Goal: Information Seeking & Learning: Learn about a topic

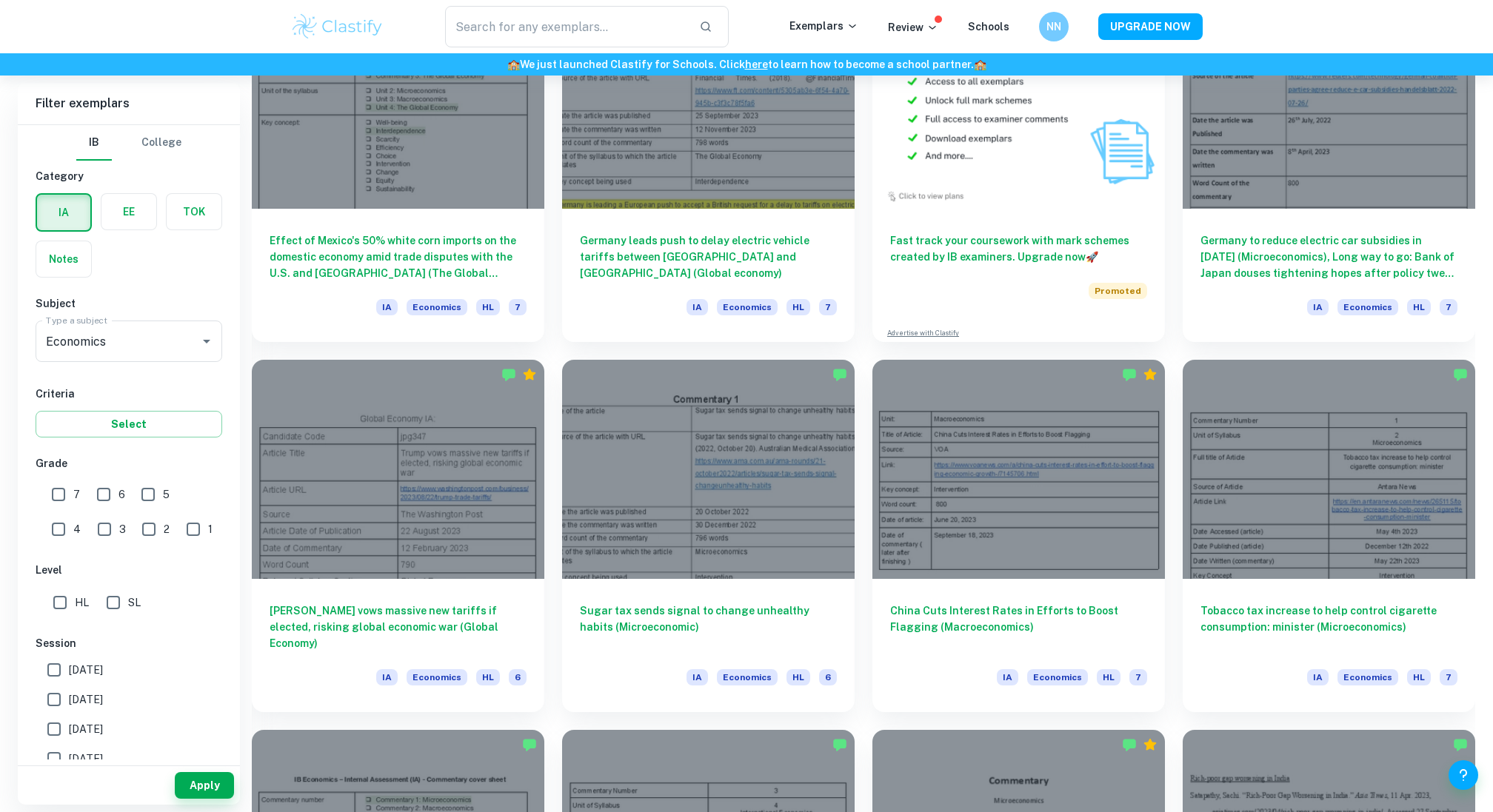
scroll to position [883, 0]
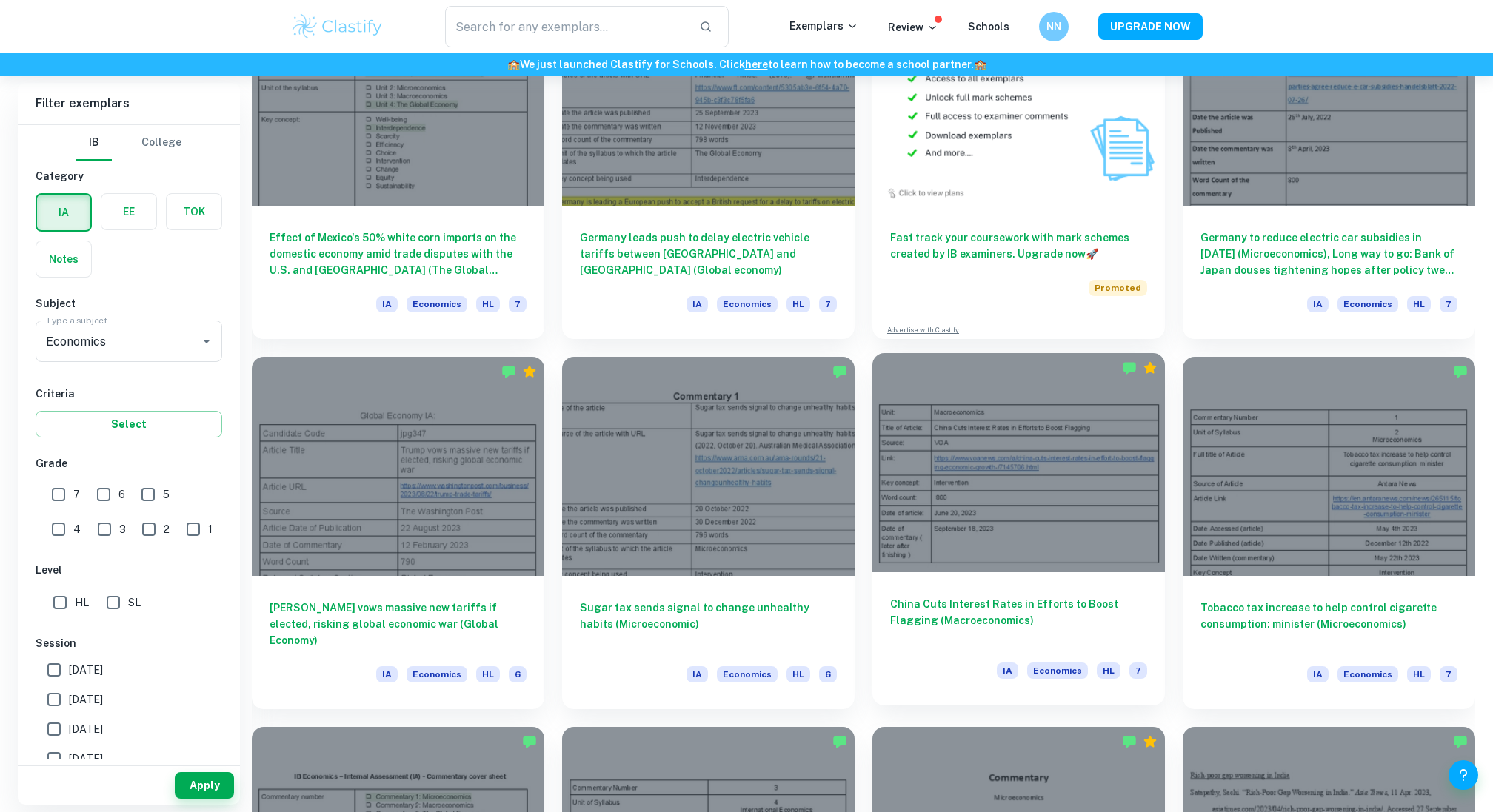
click at [1057, 618] on h6 "China Cuts Interest Rates in Efforts to Boost Flagging (Macroeconomics)" at bounding box center [1018, 619] width 257 height 49
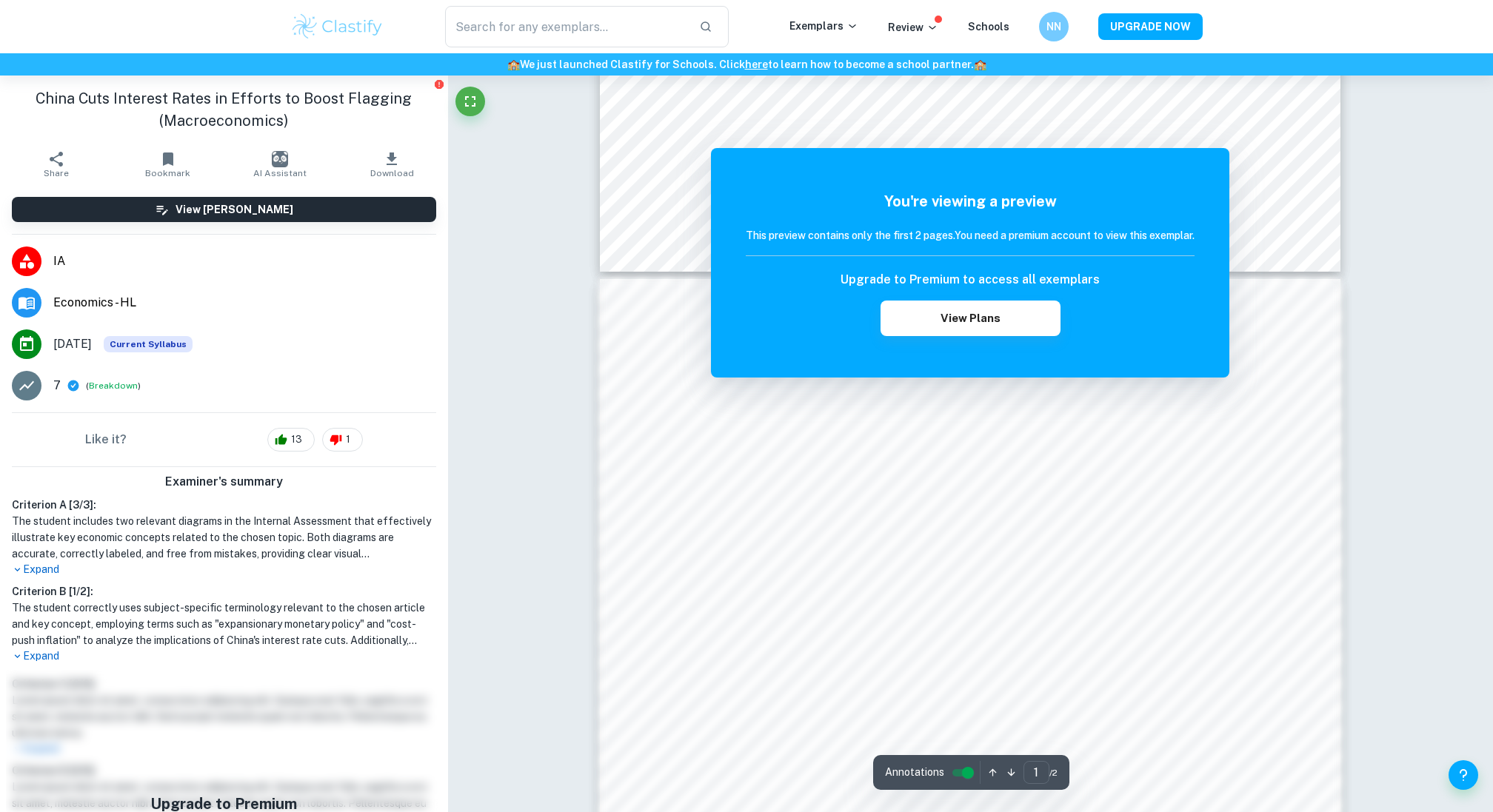
scroll to position [838, 0]
click at [1026, 323] on button "View Plans" at bounding box center [970, 318] width 179 height 35
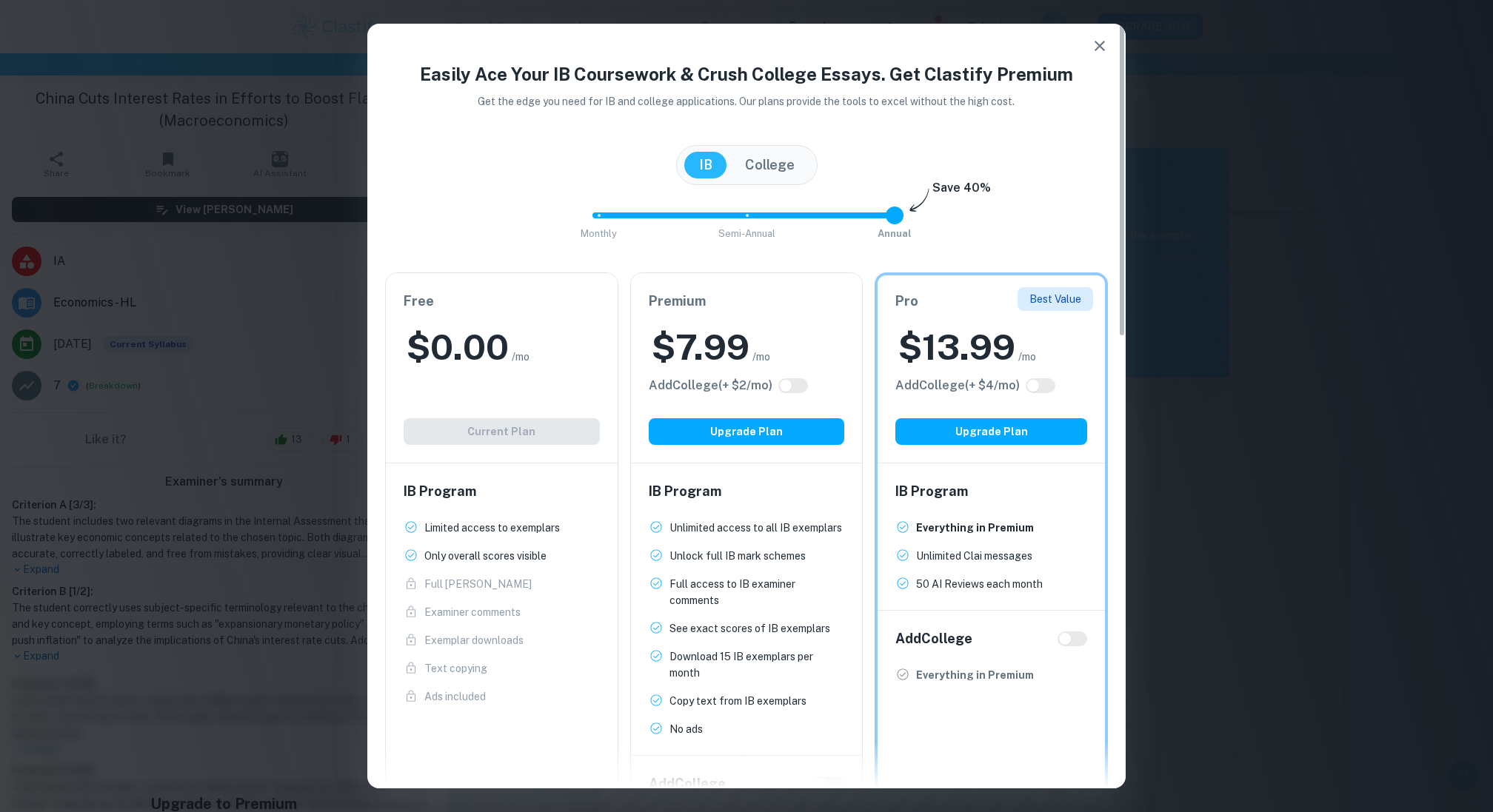
click at [523, 435] on div "Free $ 0.00 /mo Add College (+ $ 2 /mo) Current Plan" at bounding box center [502, 368] width 232 height 189
click at [552, 550] on span "Only overall scores visible New!" at bounding box center [501, 556] width 196 height 16
click at [719, 525] on p "Unlimited access to all IB exemplars" at bounding box center [756, 527] width 173 height 16
click at [764, 432] on button "Upgrade Plan" at bounding box center [746, 431] width 196 height 26
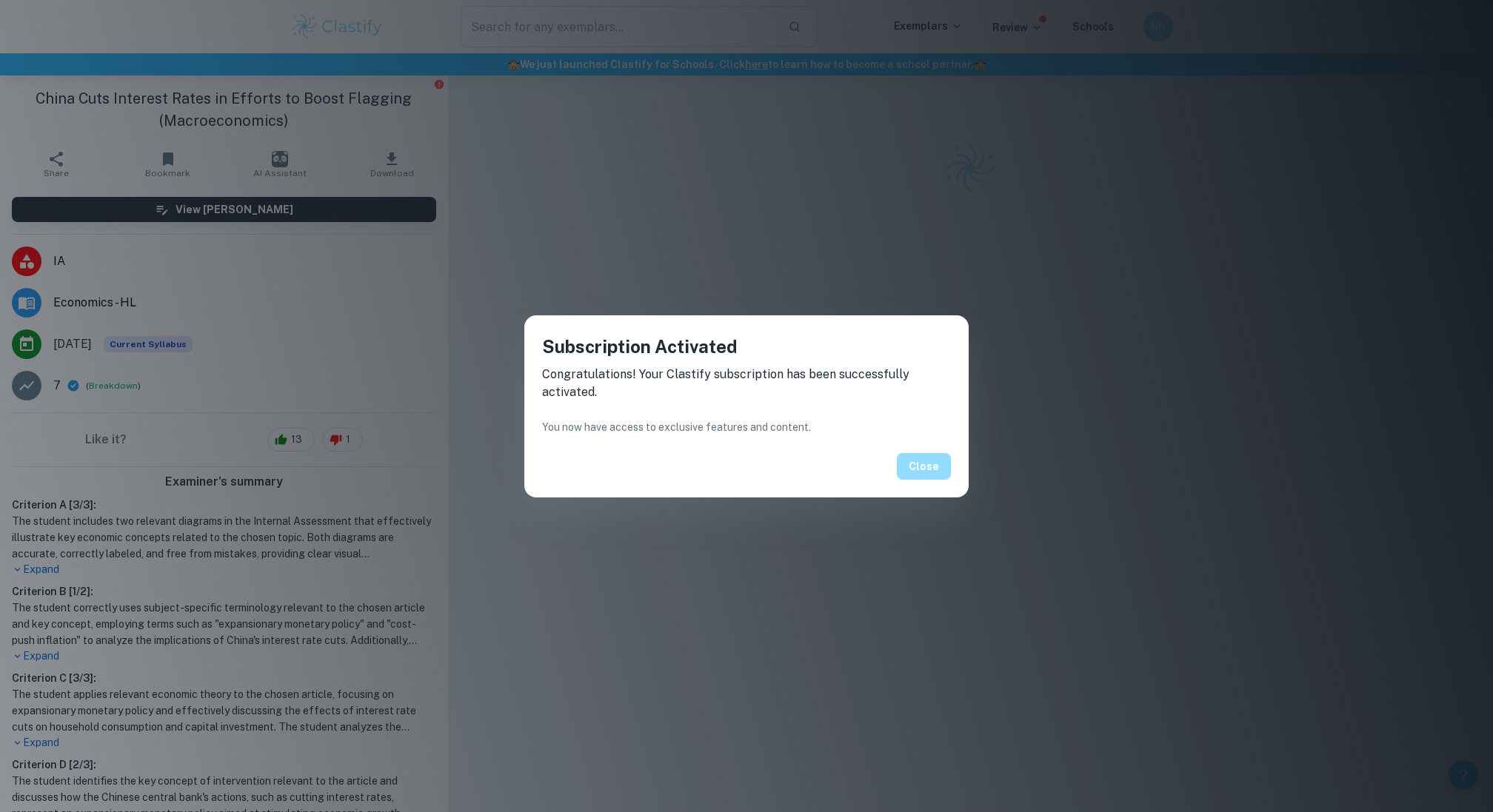
click at [924, 476] on button "Close" at bounding box center [923, 466] width 54 height 26
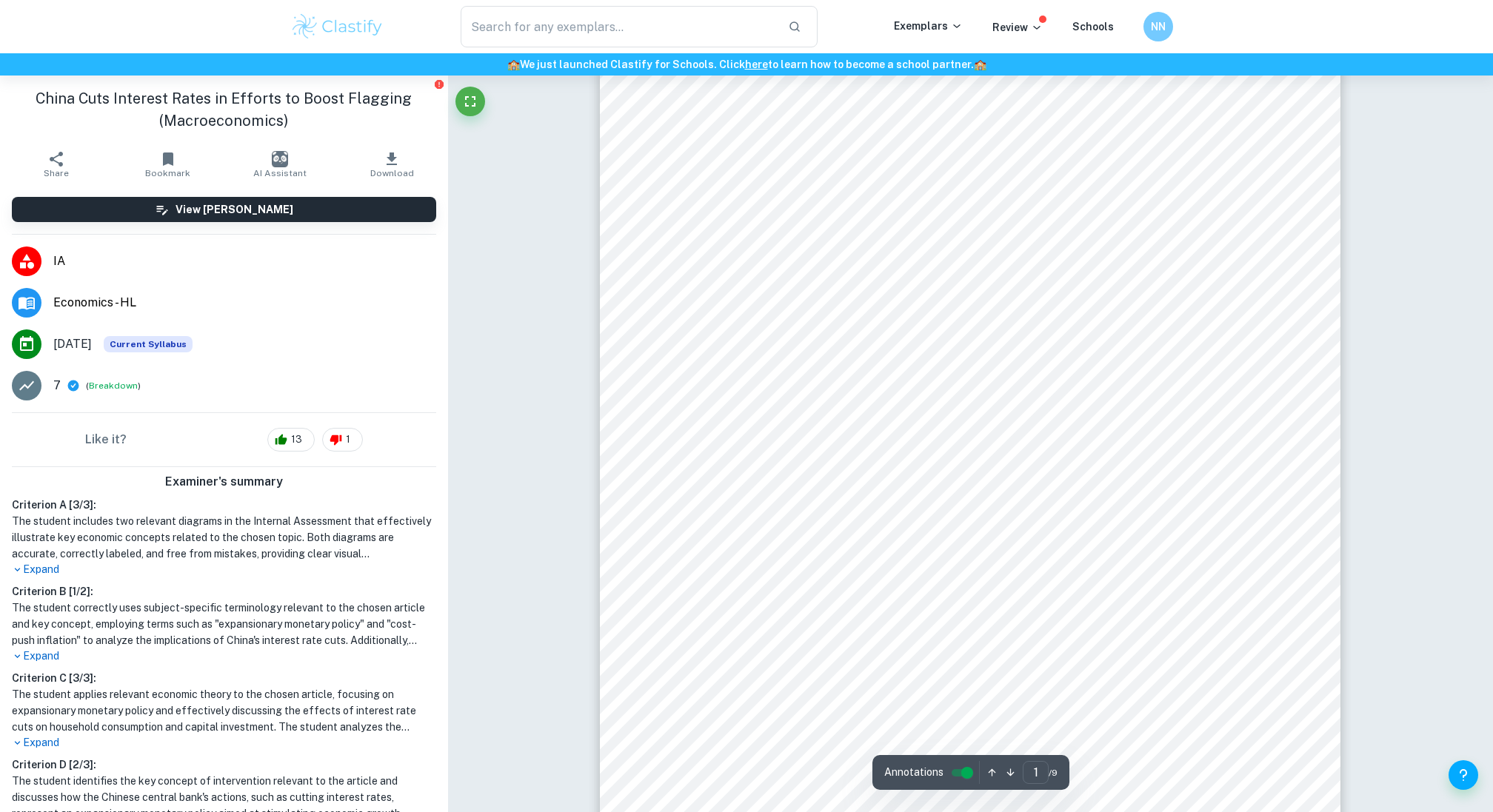
scroll to position [122, 0]
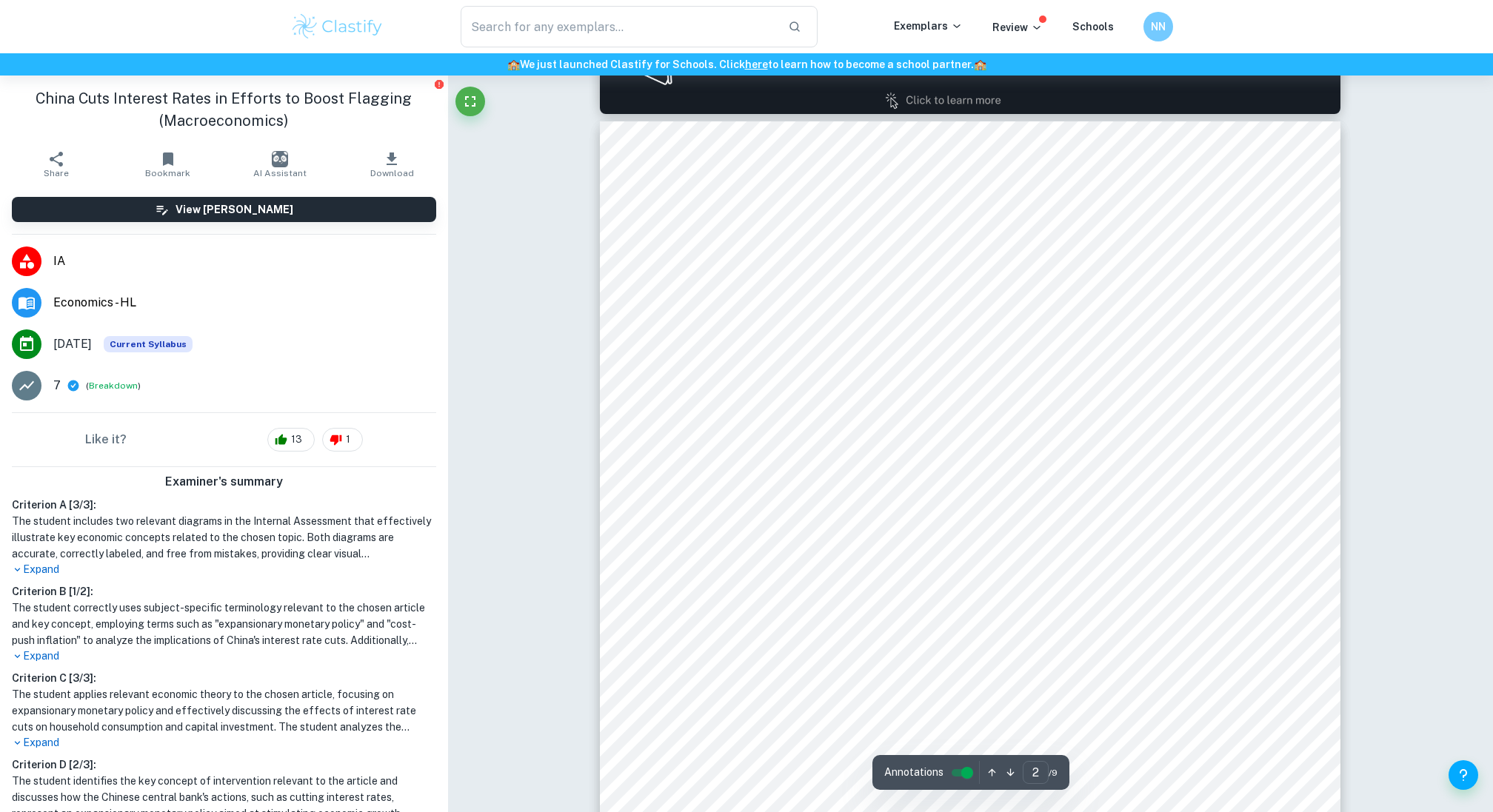
type input "1"
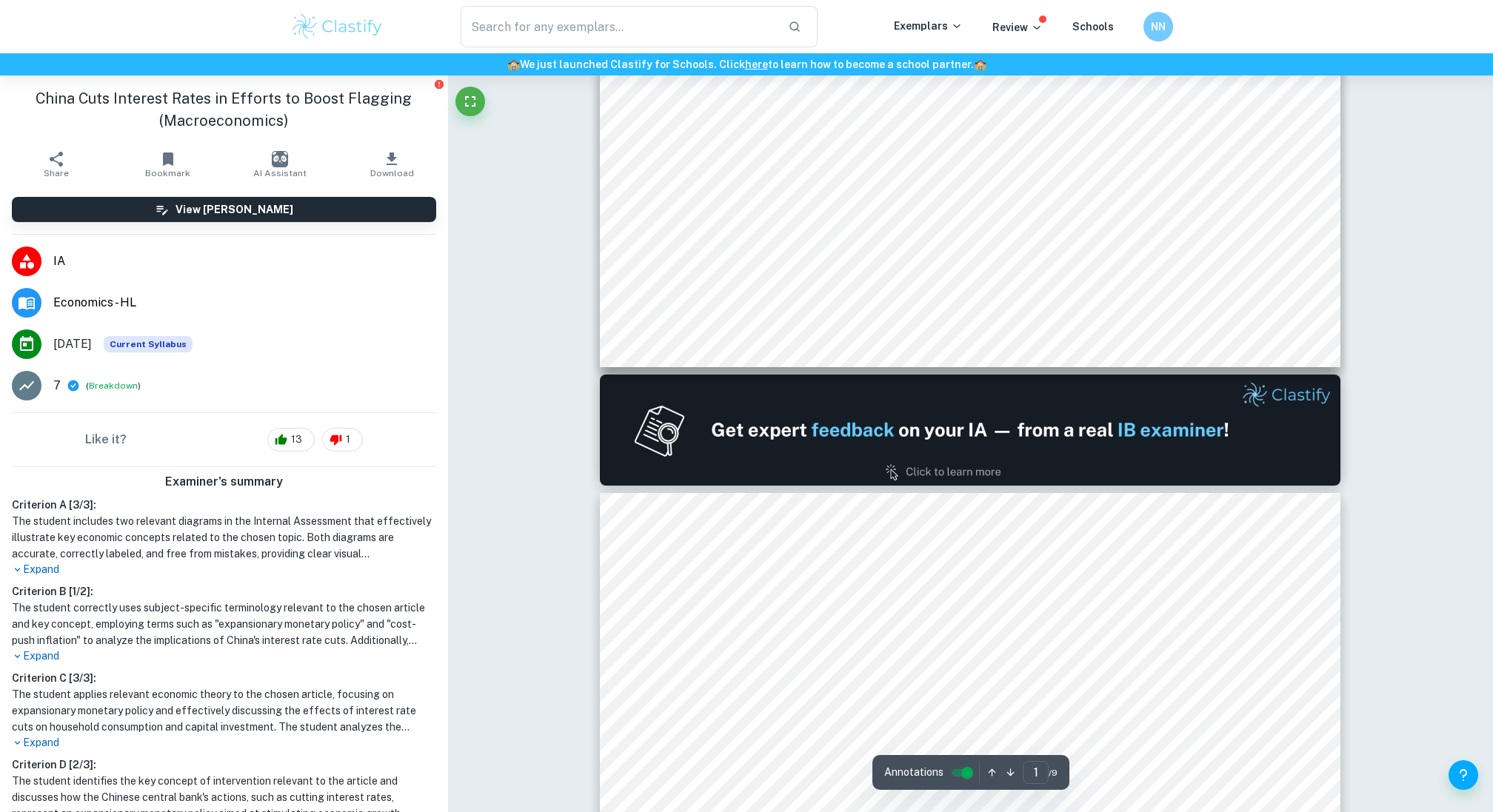
scroll to position [0, 0]
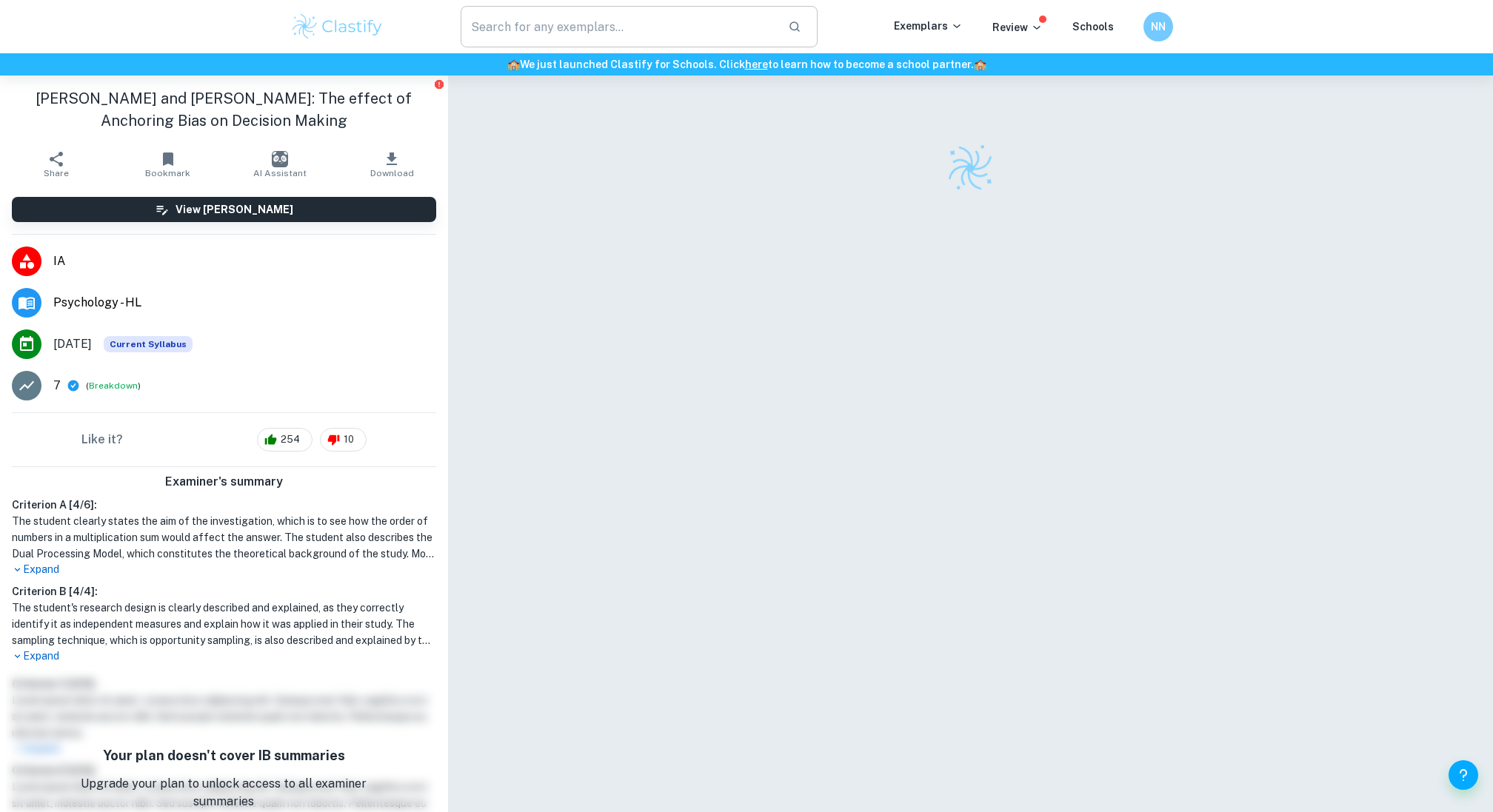
click at [491, 27] on input "text" at bounding box center [618, 26] width 315 height 41
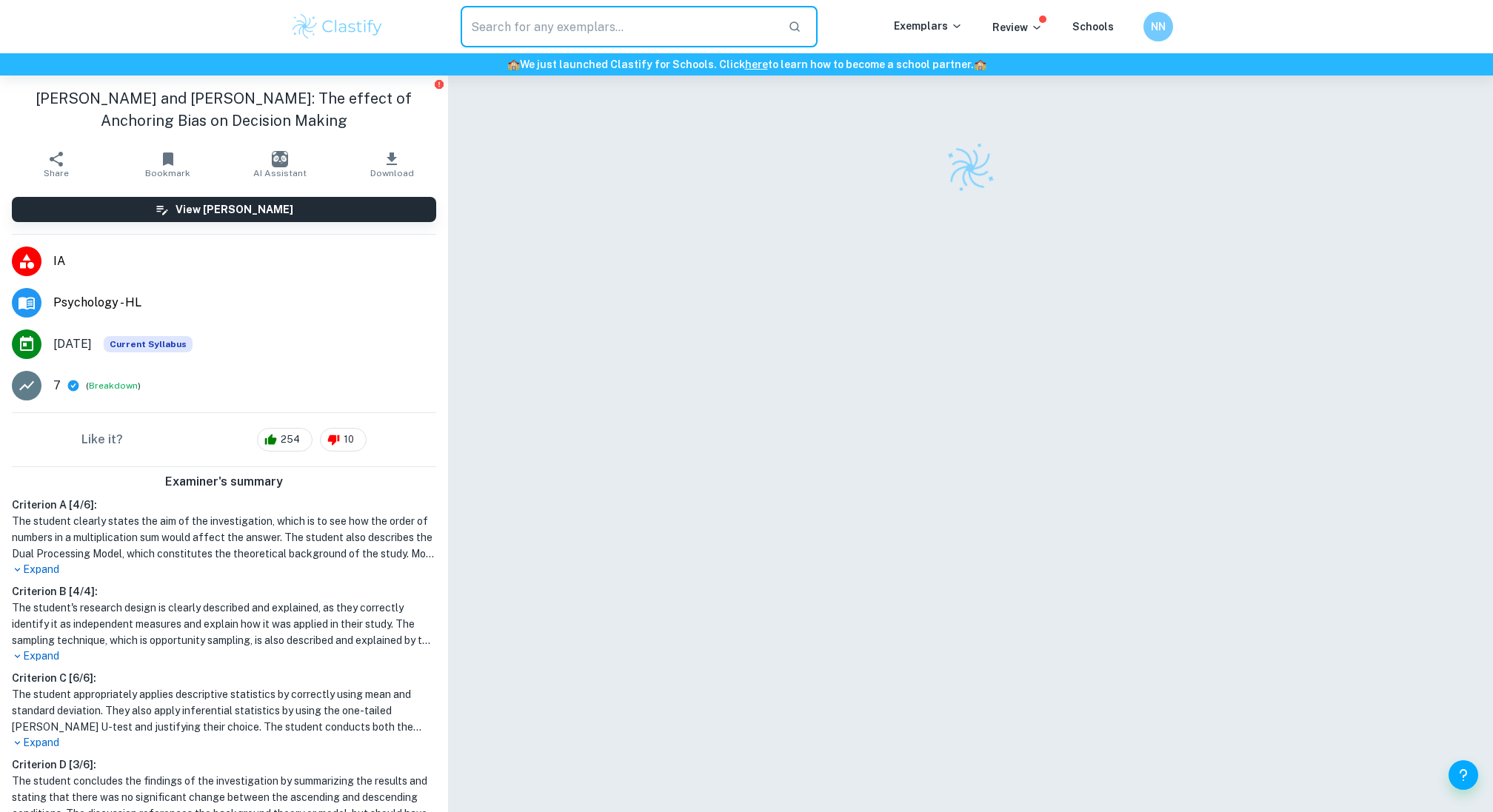
type input "E"
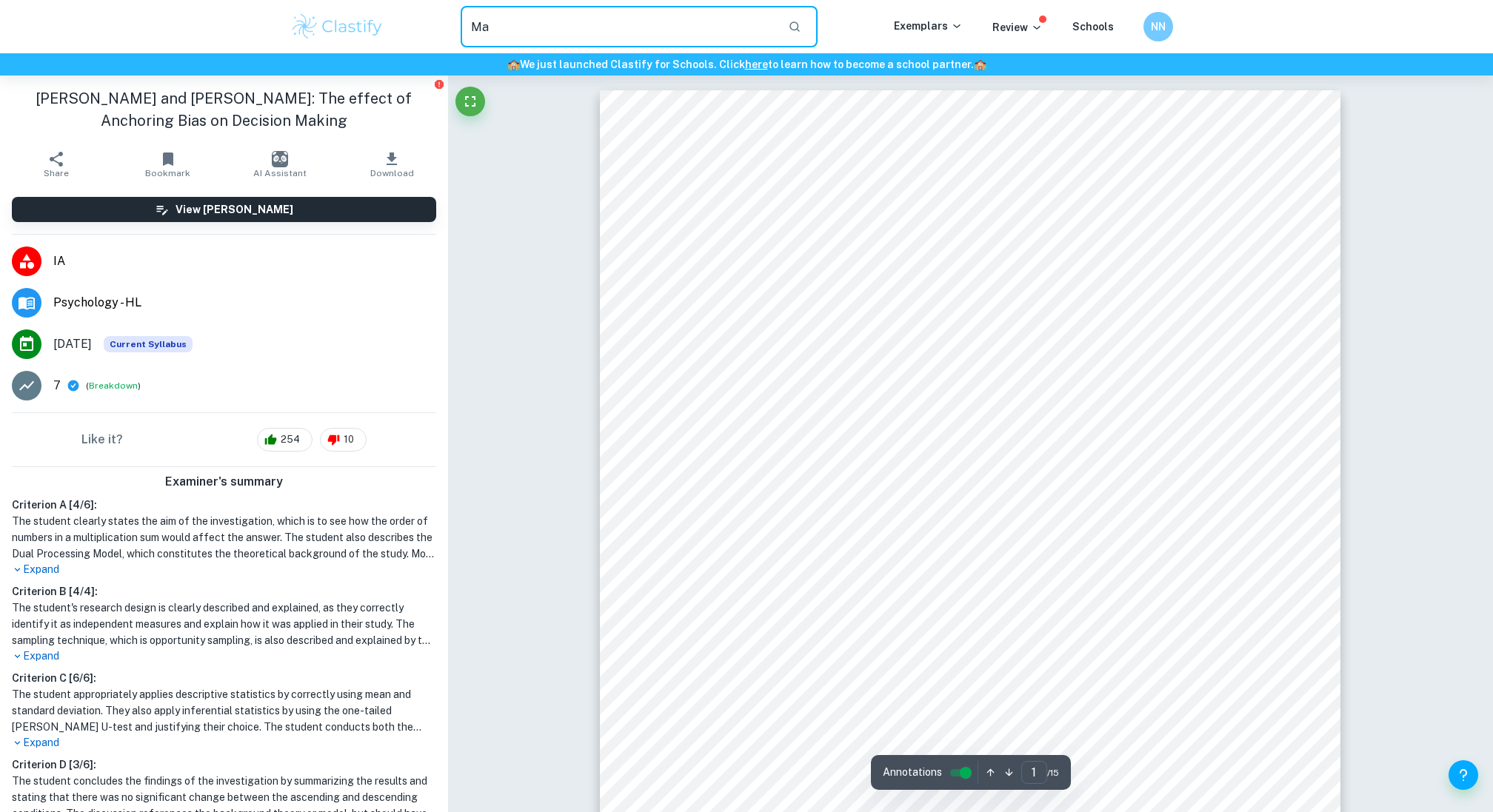
type input "M"
type input "monetary policy iA"
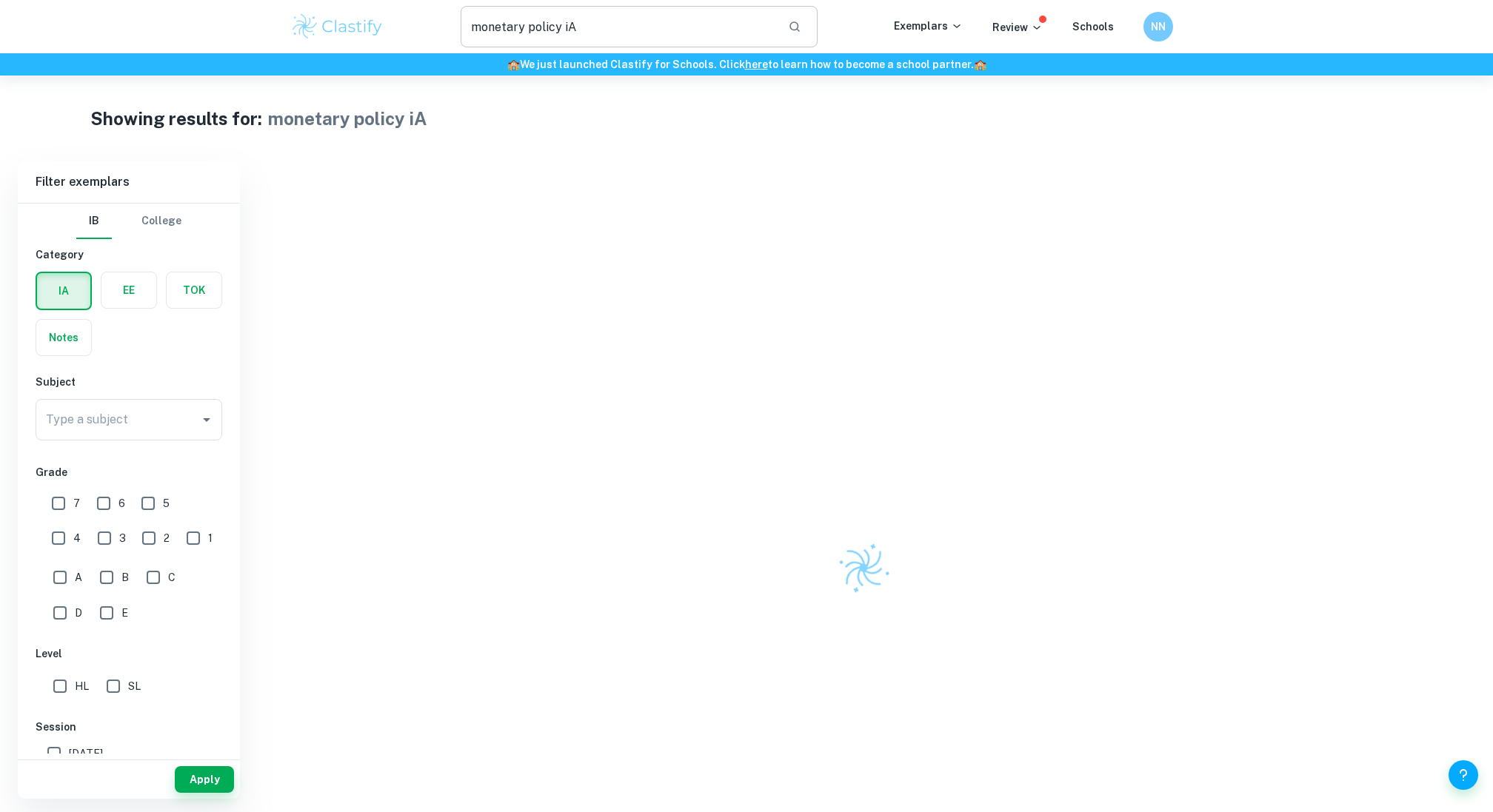
click at [565, 35] on input "monetary policy iA" at bounding box center [618, 26] width 315 height 41
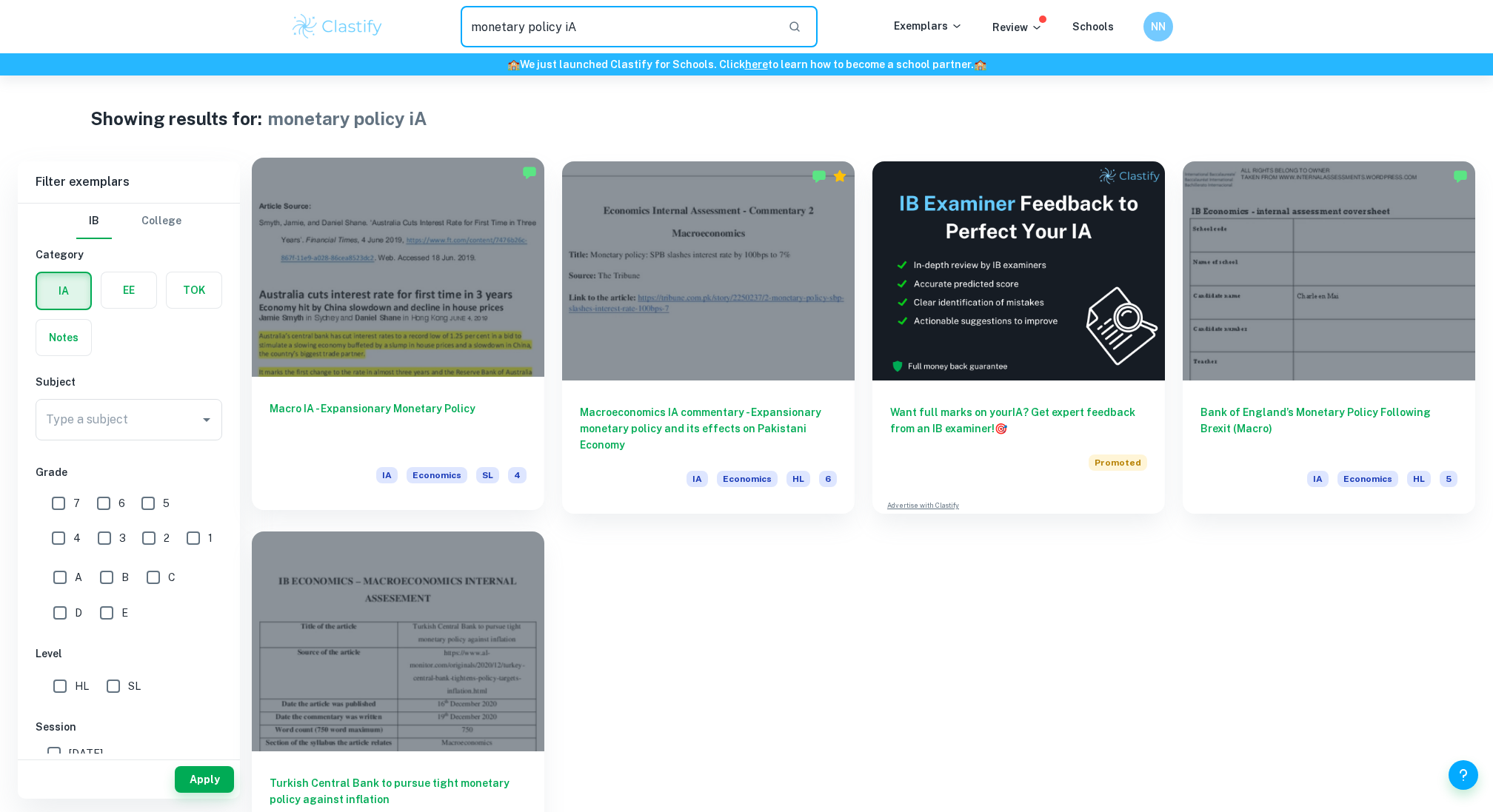
click at [482, 339] on div at bounding box center [398, 267] width 292 height 219
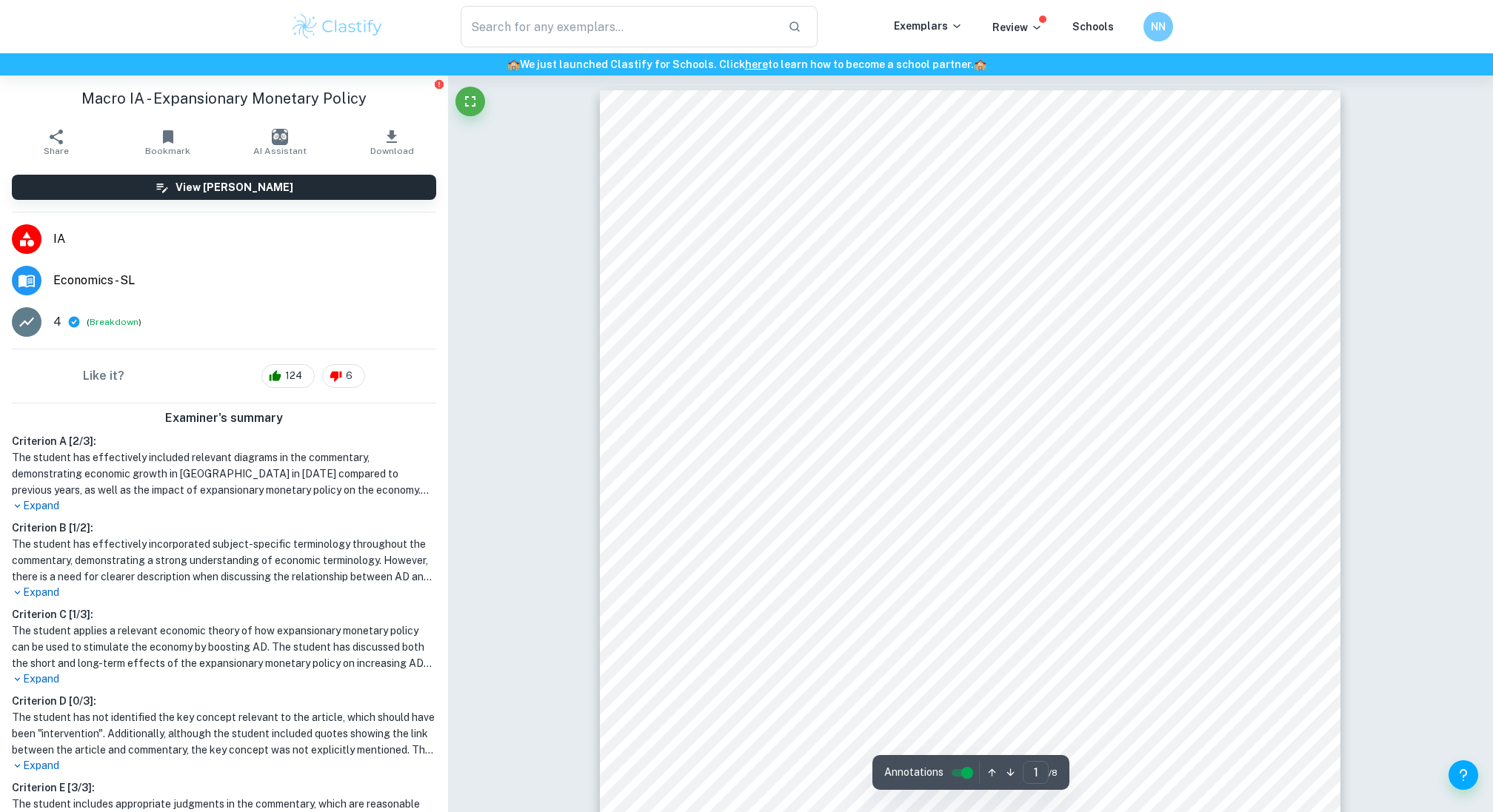
type input "monetary policy iA"
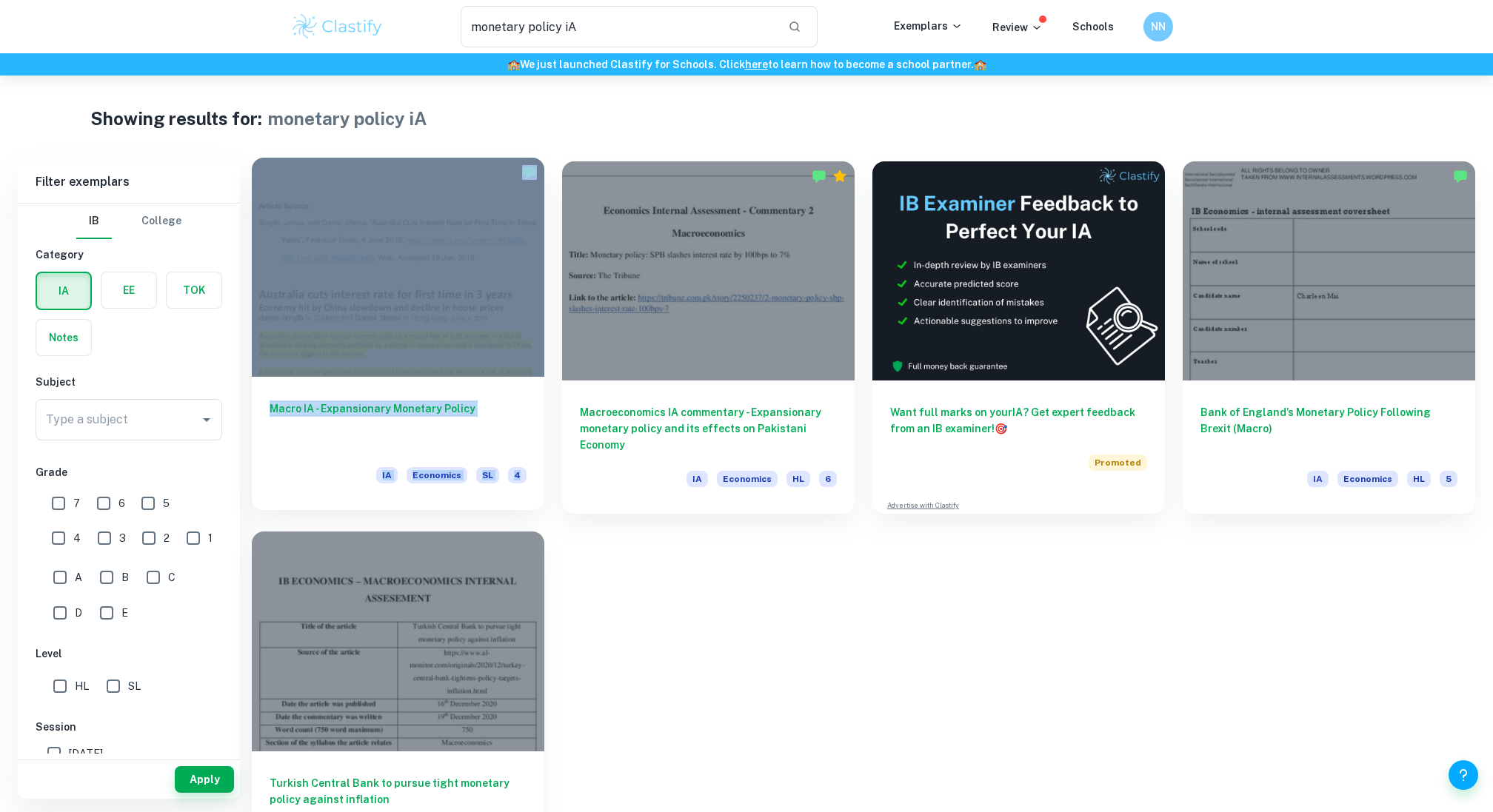
scroll to position [76, 0]
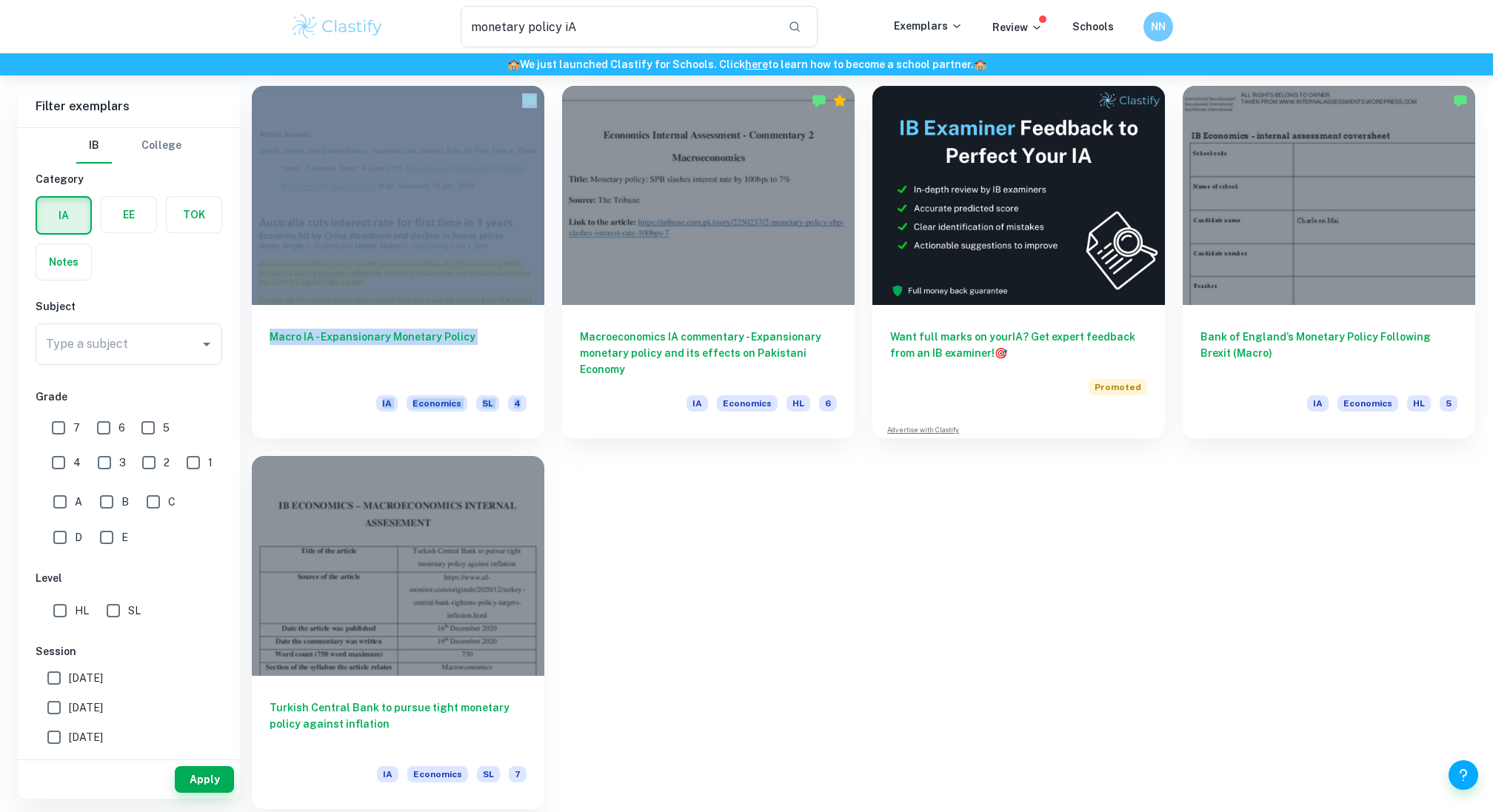
click at [742, 541] on div "Macro IA - Expansionary Monetary Policy IA Economics SL 4 Macroeconomics IA com…" at bounding box center [854, 438] width 1241 height 740
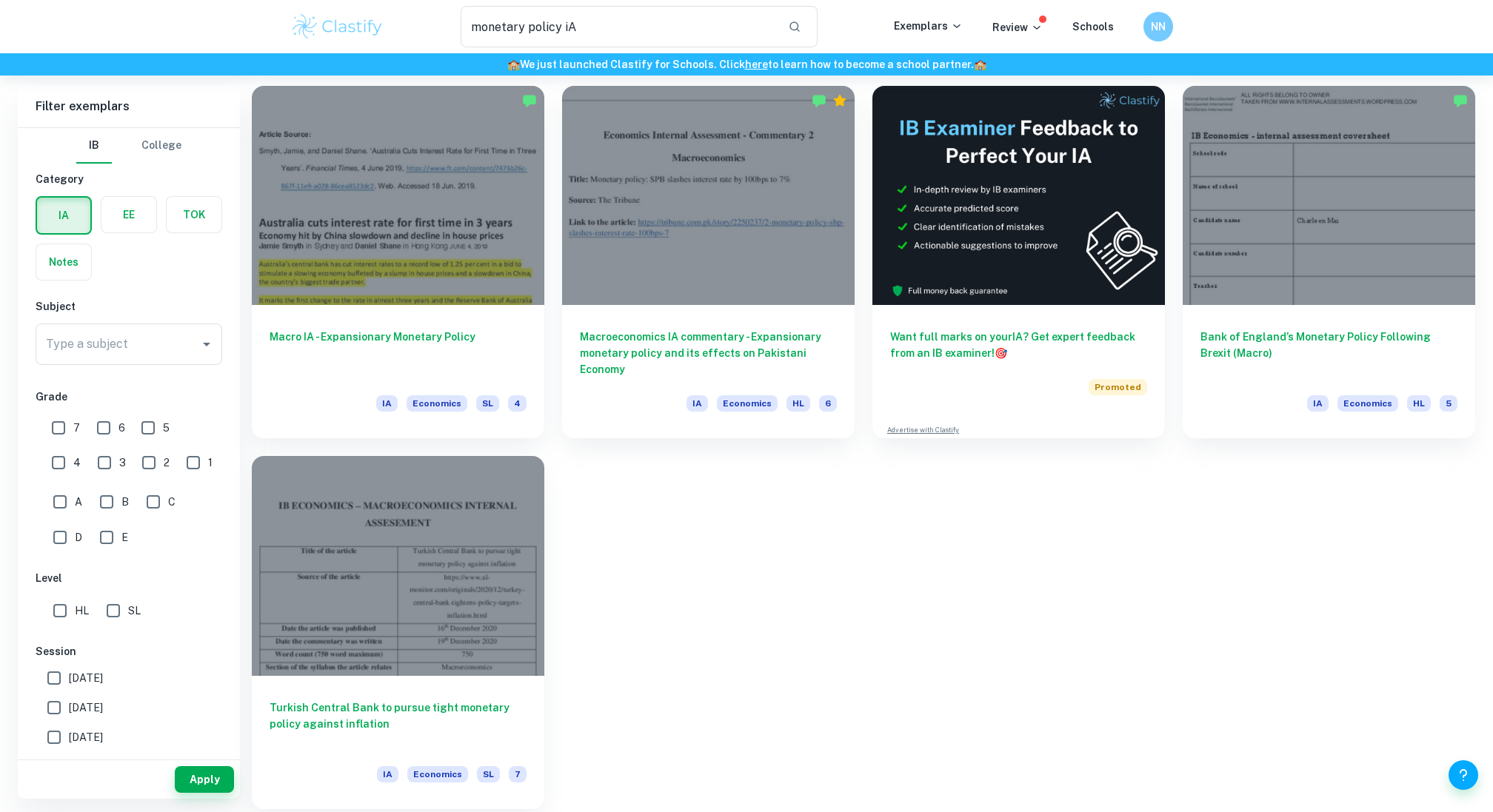
click at [633, 490] on div "Macro IA - Expansionary Monetary Policy IA Economics SL 4 Macroeconomics IA com…" at bounding box center [854, 438] width 1241 height 740
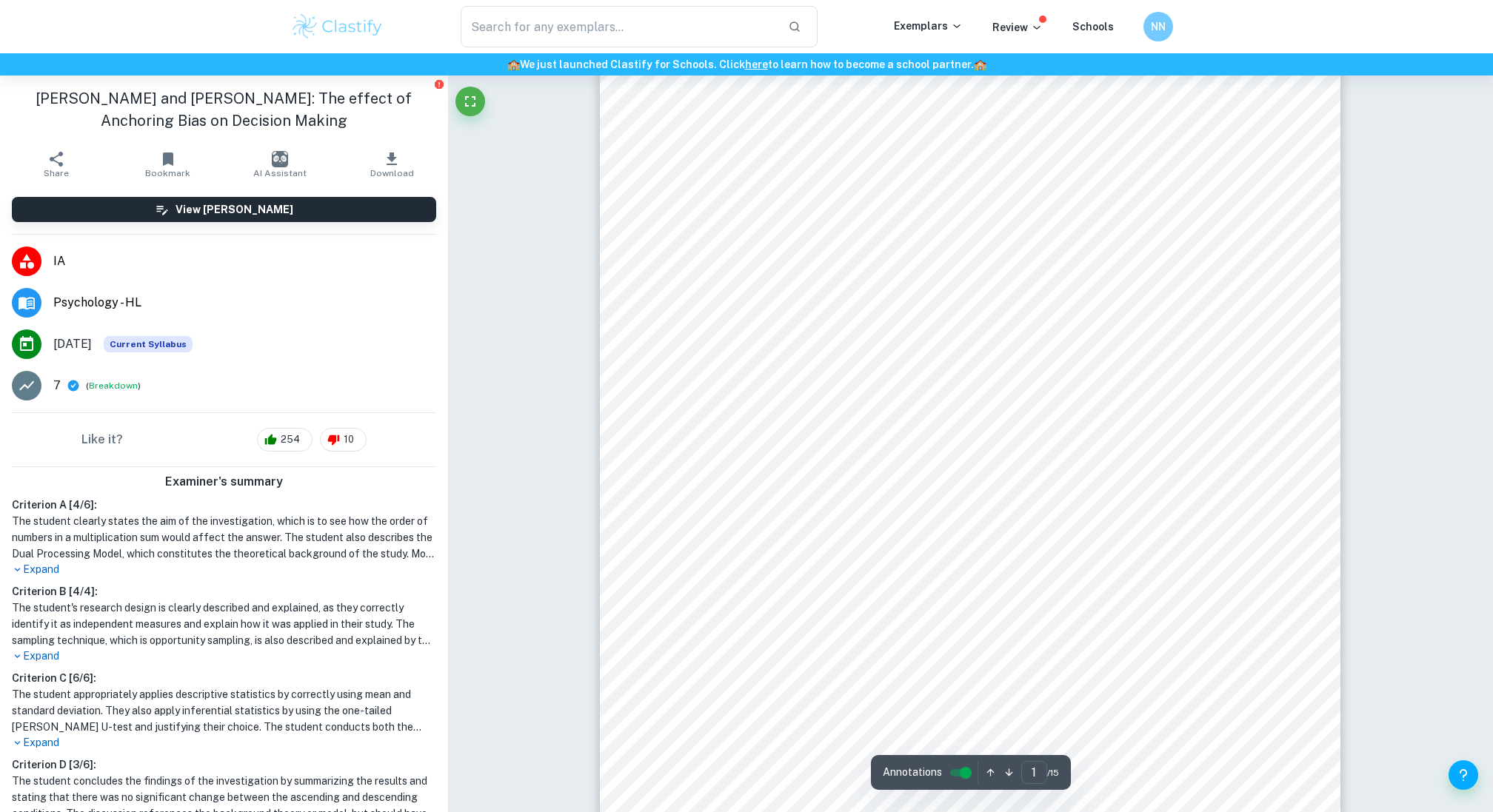
scroll to position [72, 0]
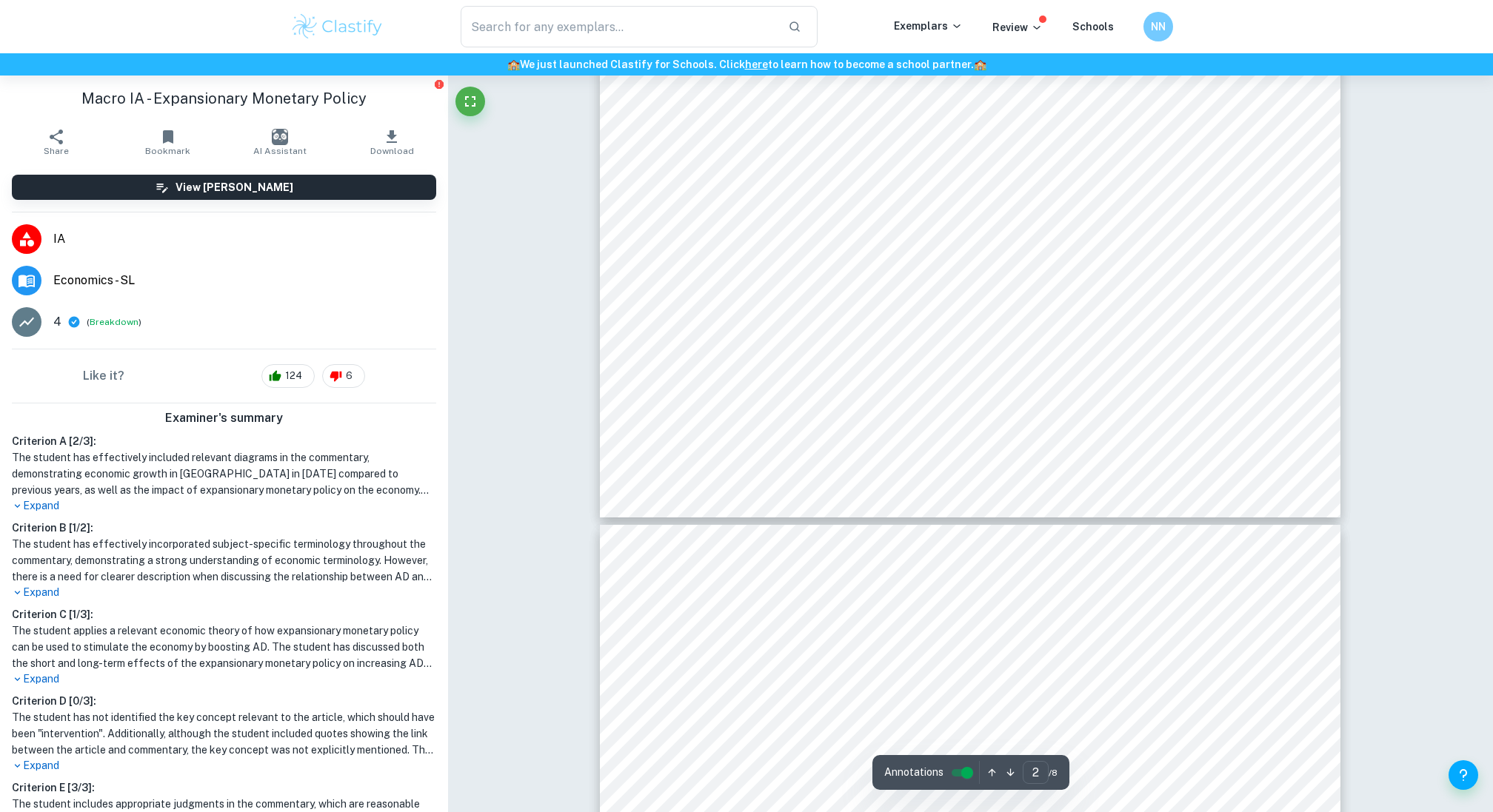
type input "3"
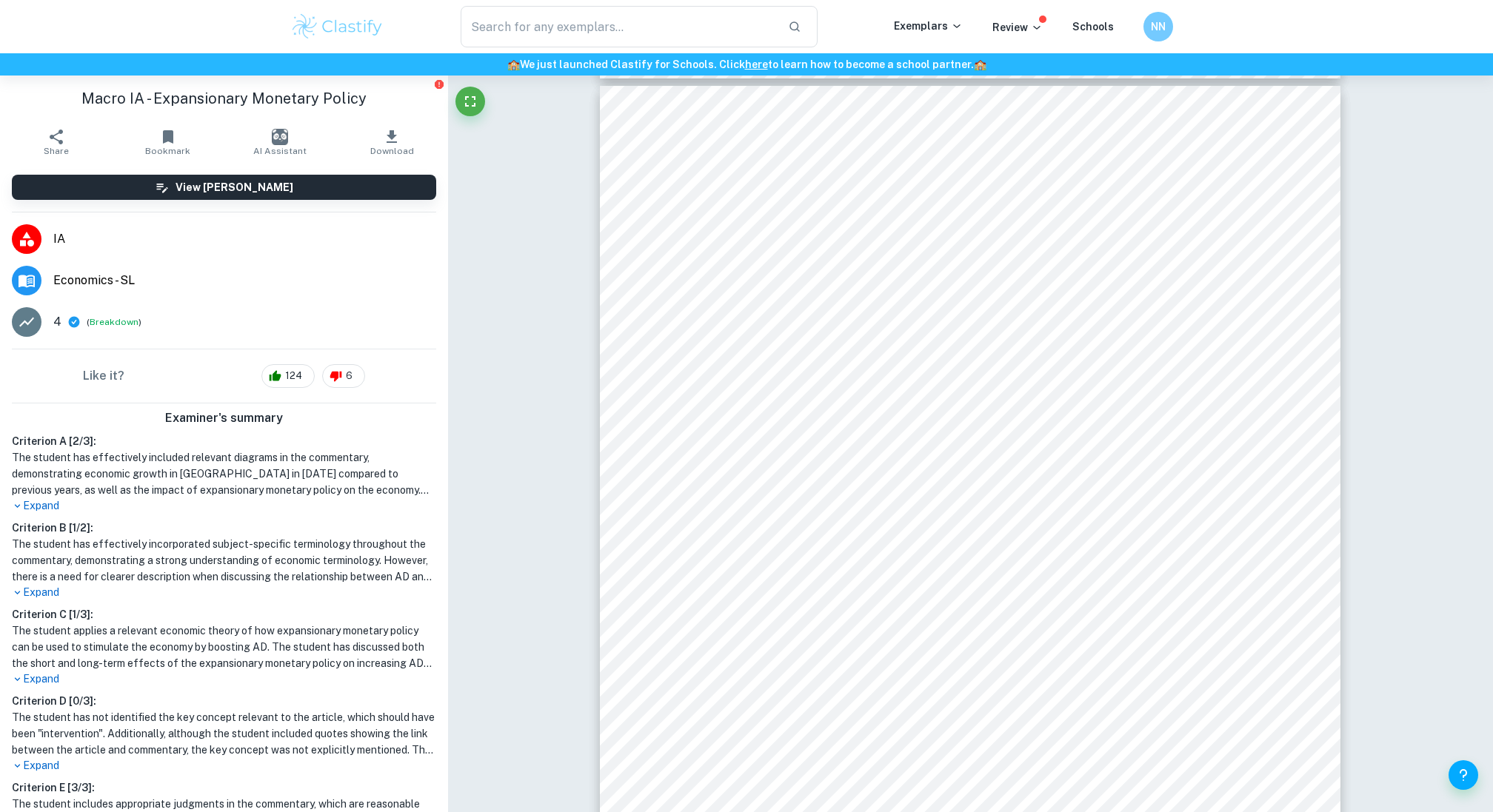
scroll to position [2248, 0]
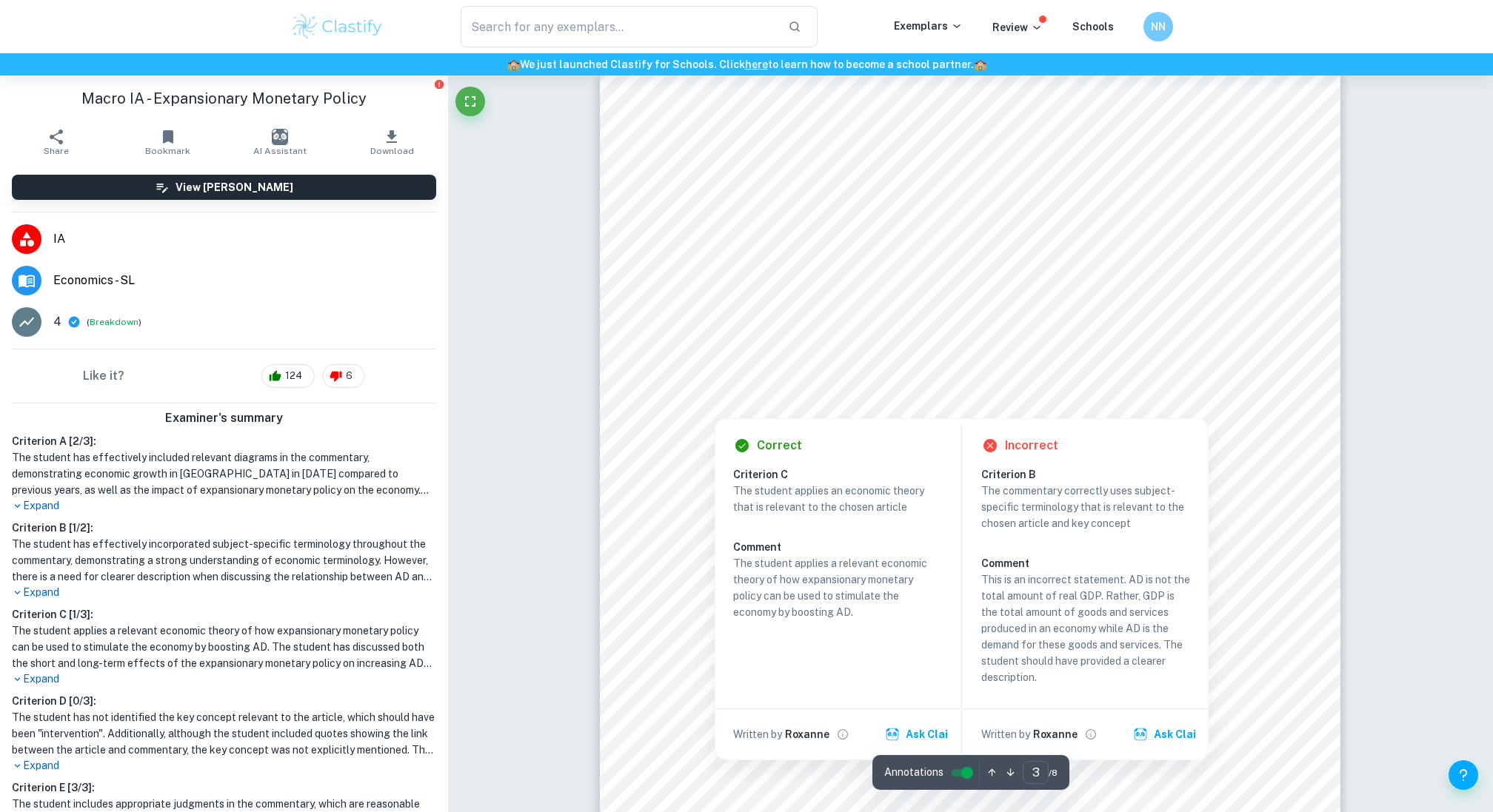
click at [888, 223] on div at bounding box center [983, 209] width 500 height 35
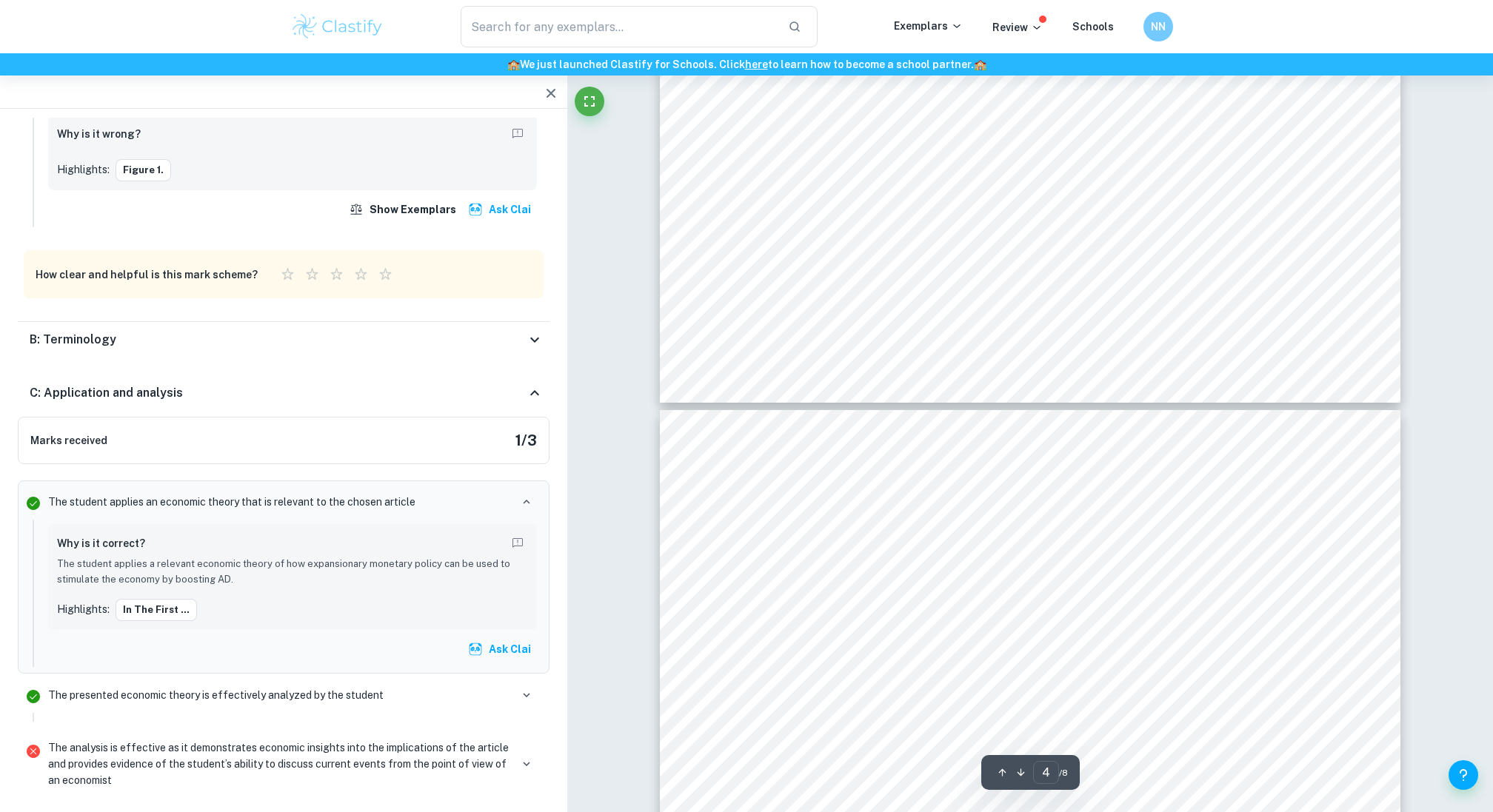
scroll to position [2850, 0]
click at [946, 531] on div at bounding box center [1015, 534] width 533 height 53
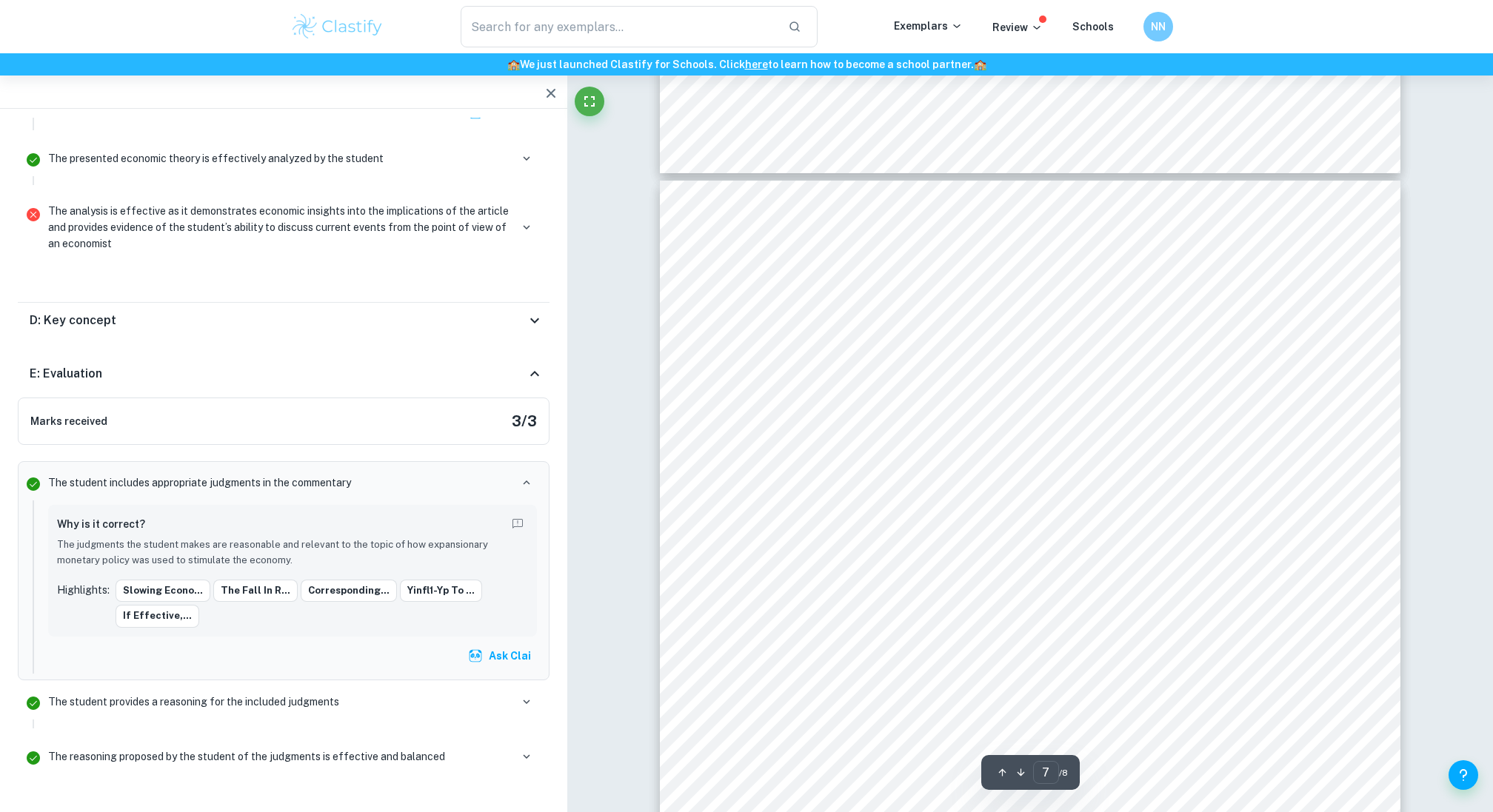
scroll to position [6179, 0]
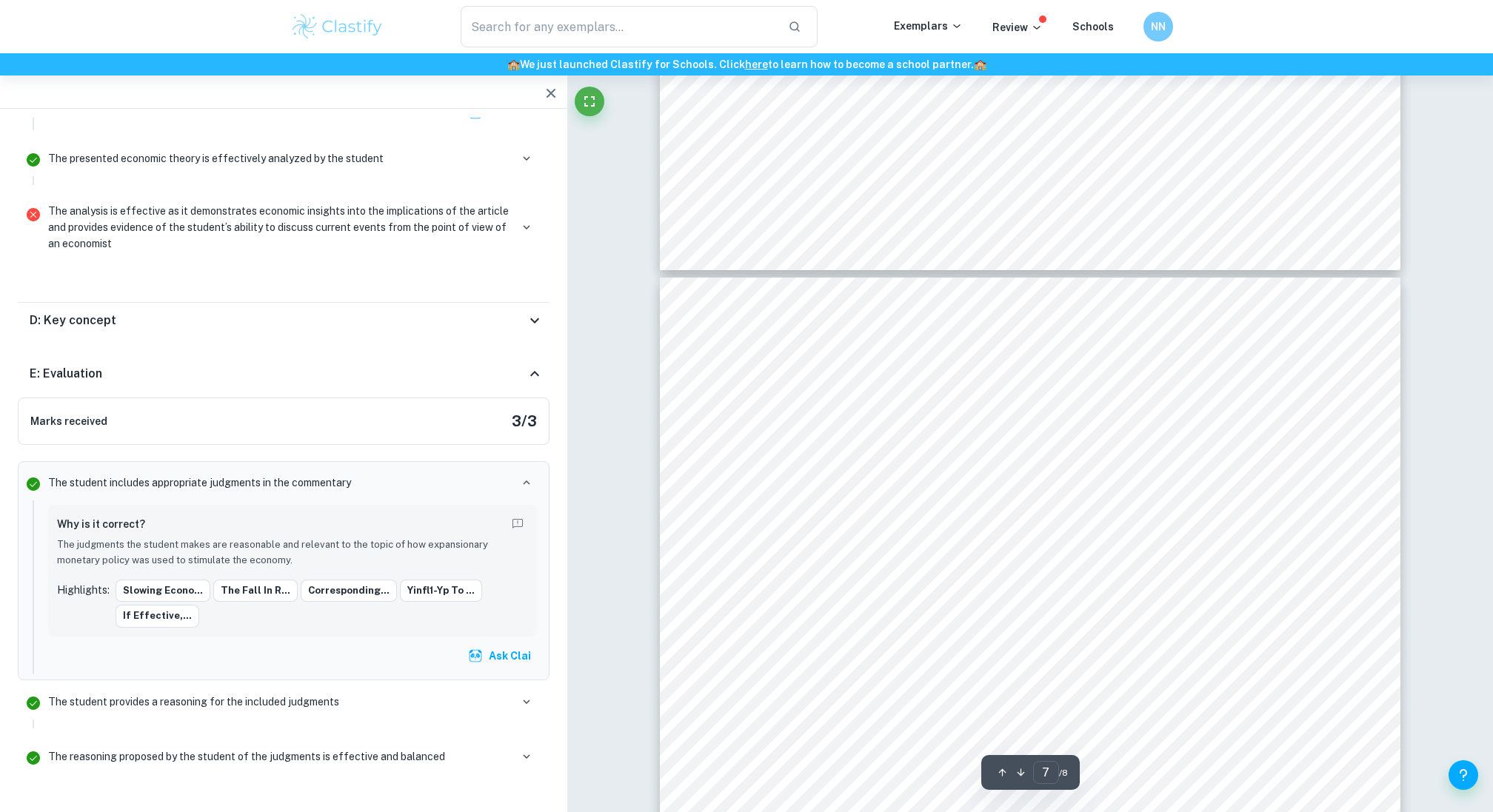
type input "6"
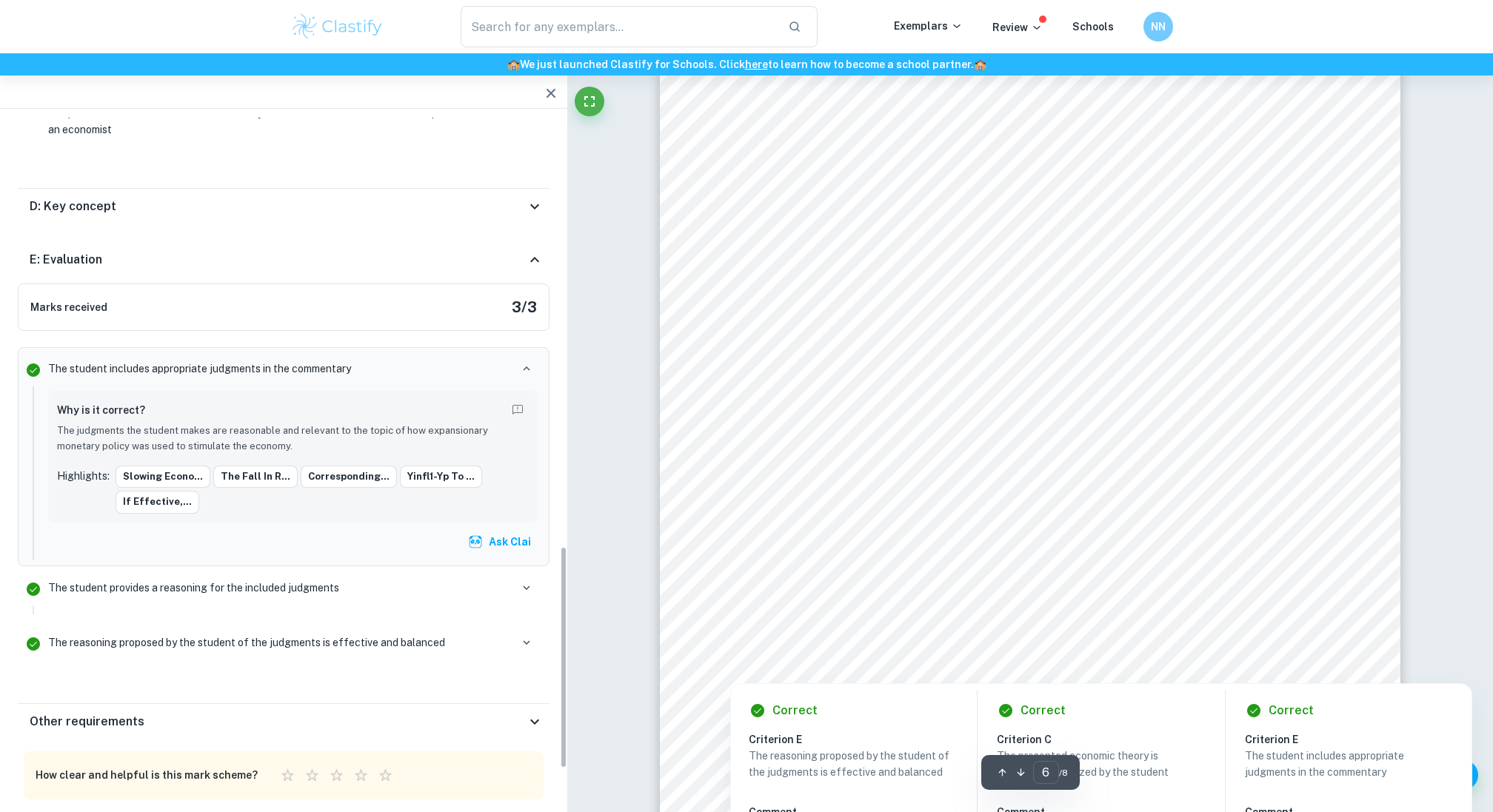
scroll to position [1424, 0]
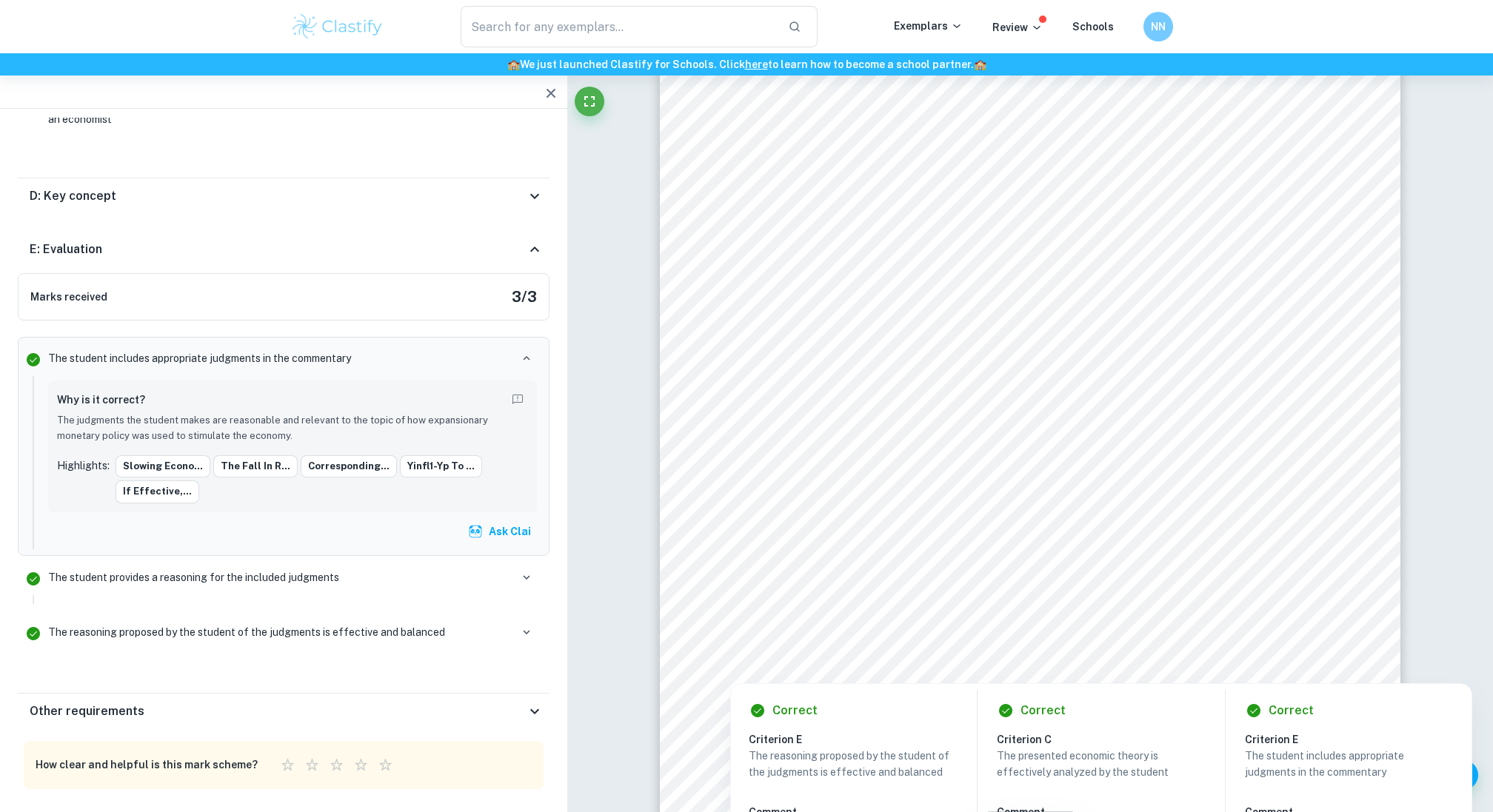
click at [277, 569] on p "The student provides a reasoning for the included judgments" at bounding box center [193, 578] width 291 height 16
click at [519, 567] on button "button" at bounding box center [526, 577] width 21 height 21
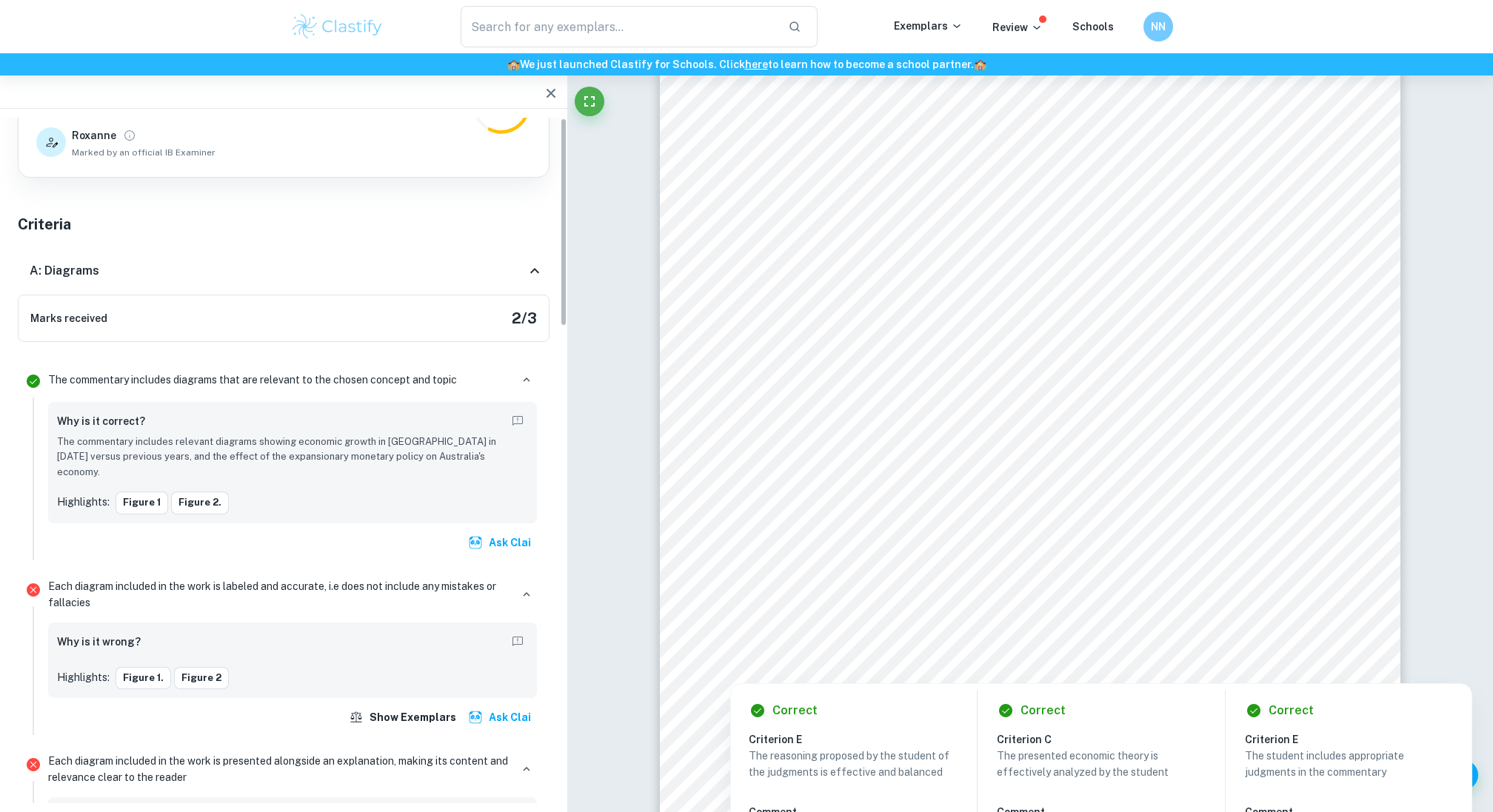
scroll to position [0, 0]
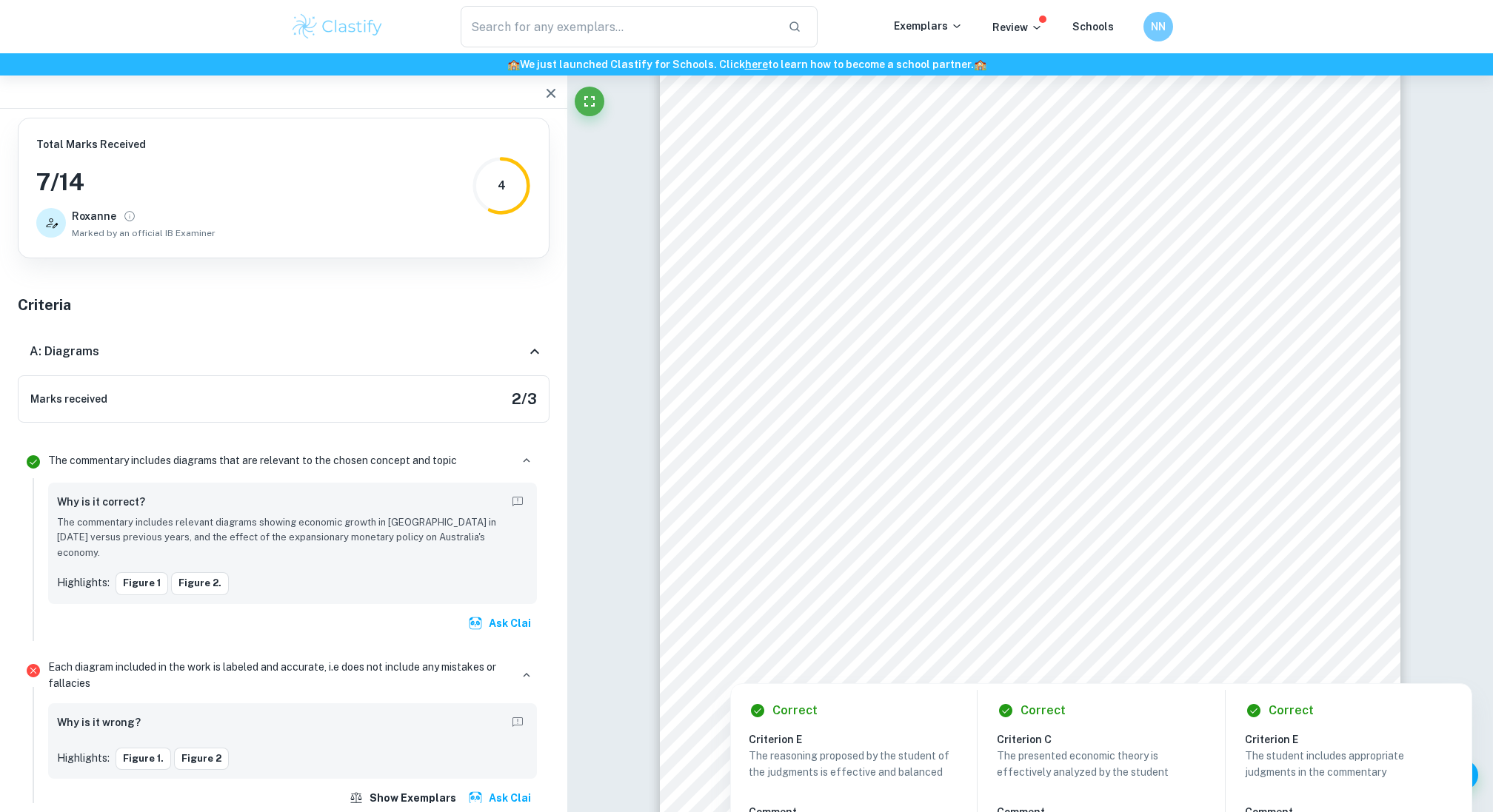
click at [531, 360] on div "A: Diagrams" at bounding box center [284, 352] width 532 height 48
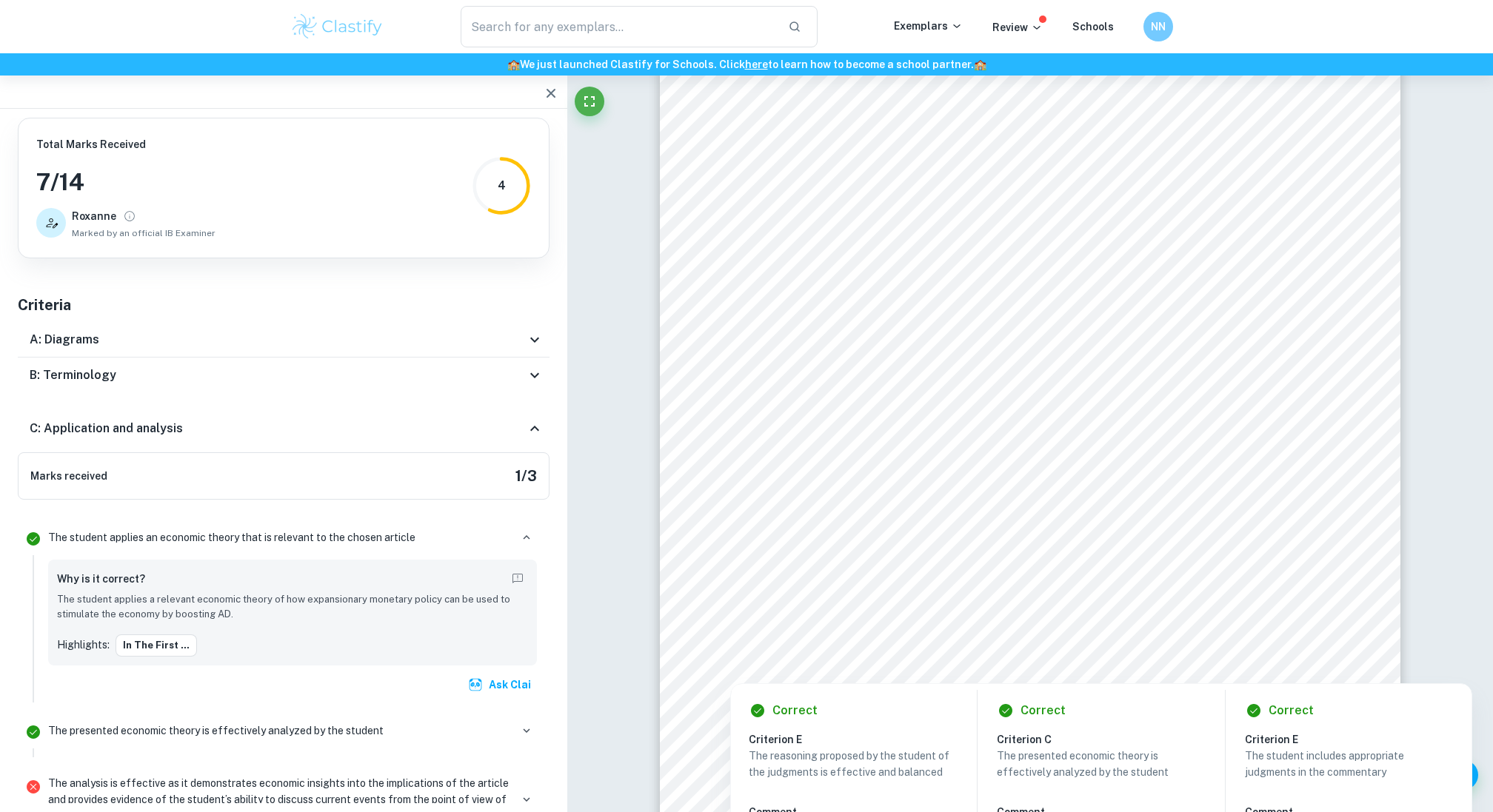
click at [531, 360] on div "B: Terminology" at bounding box center [284, 374] width 532 height 35
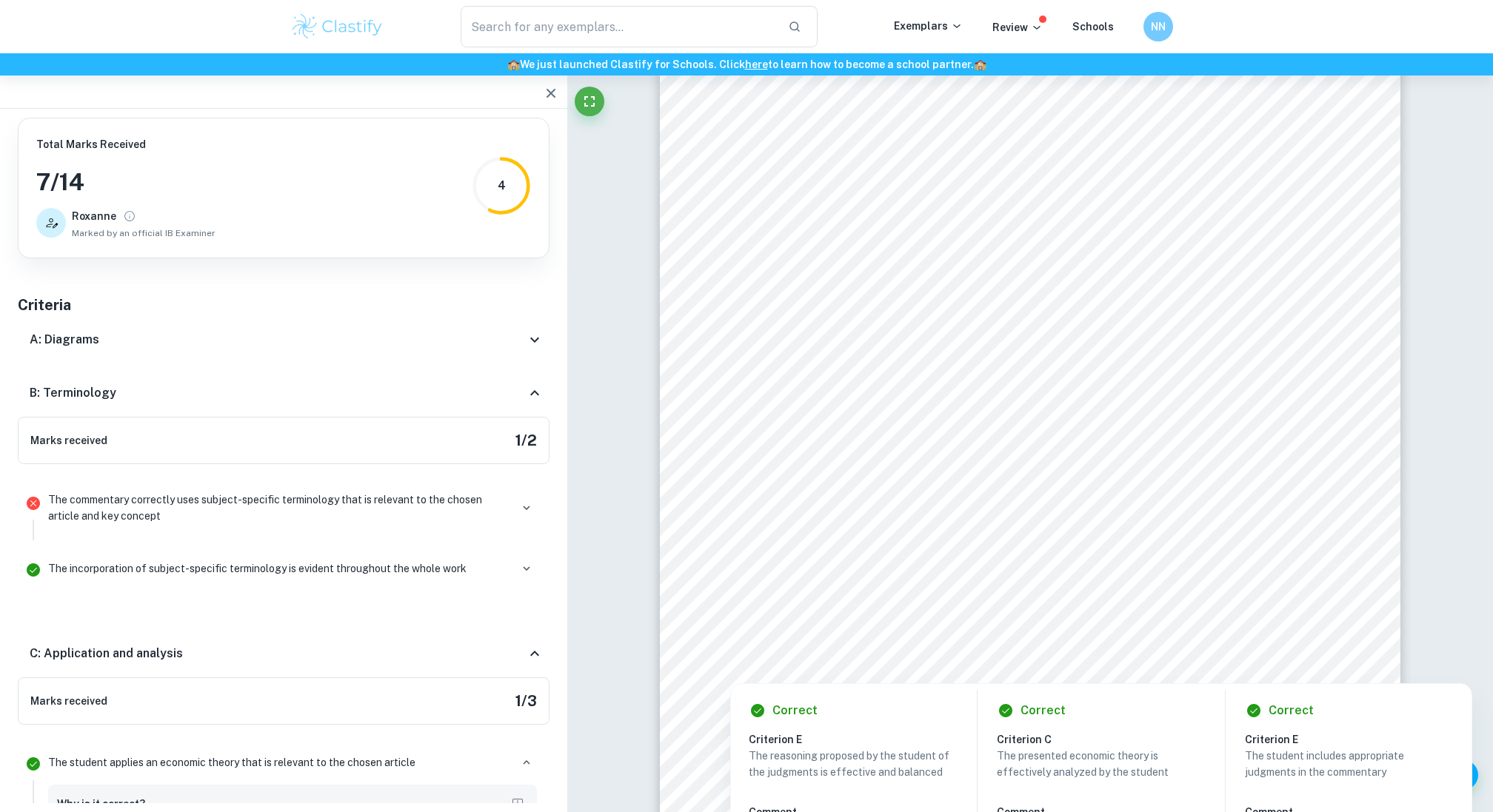
click at [532, 348] on div "A: Diagrams" at bounding box center [284, 339] width 532 height 35
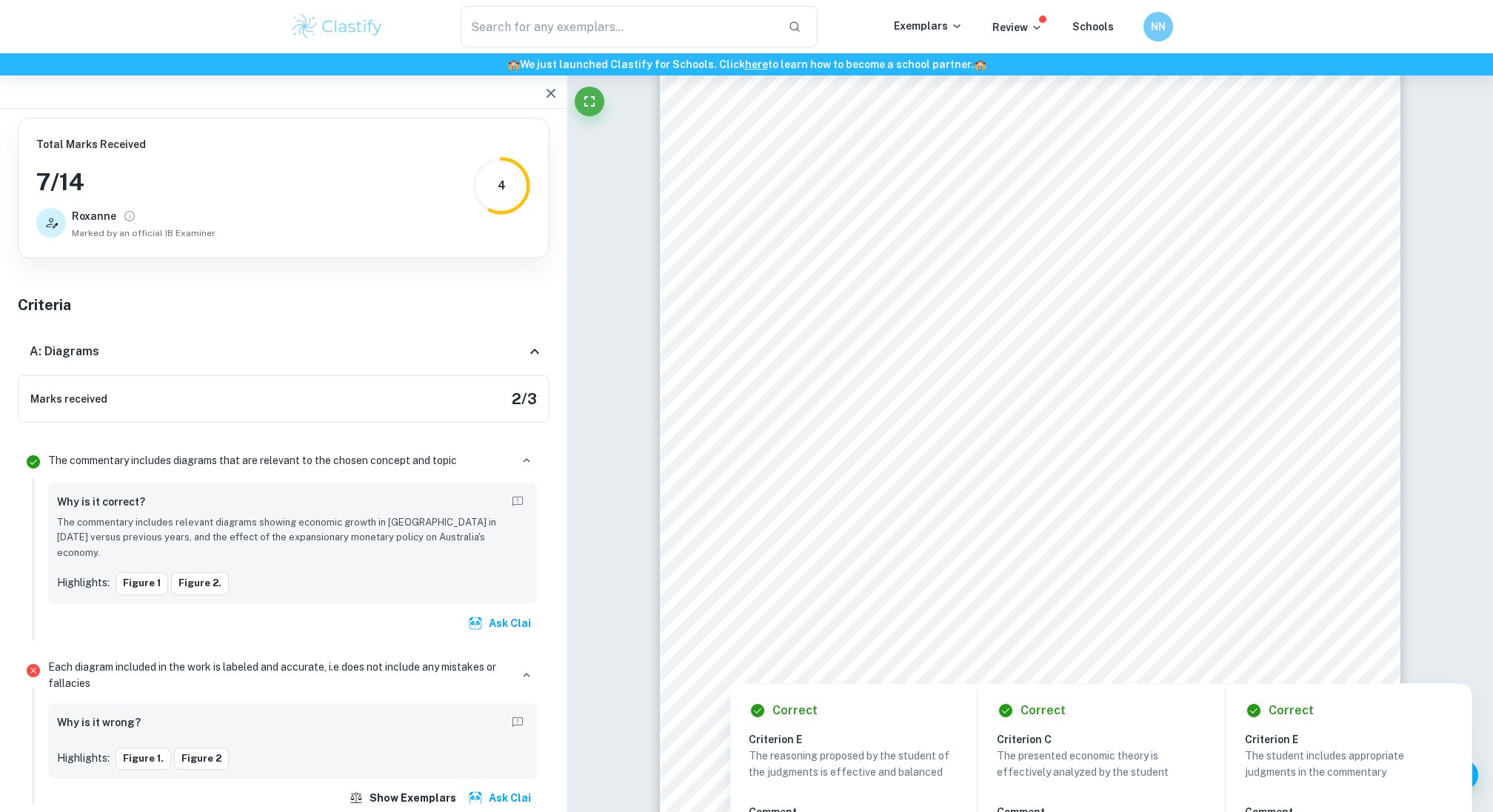
click at [534, 341] on div "A: Diagrams" at bounding box center [284, 352] width 532 height 48
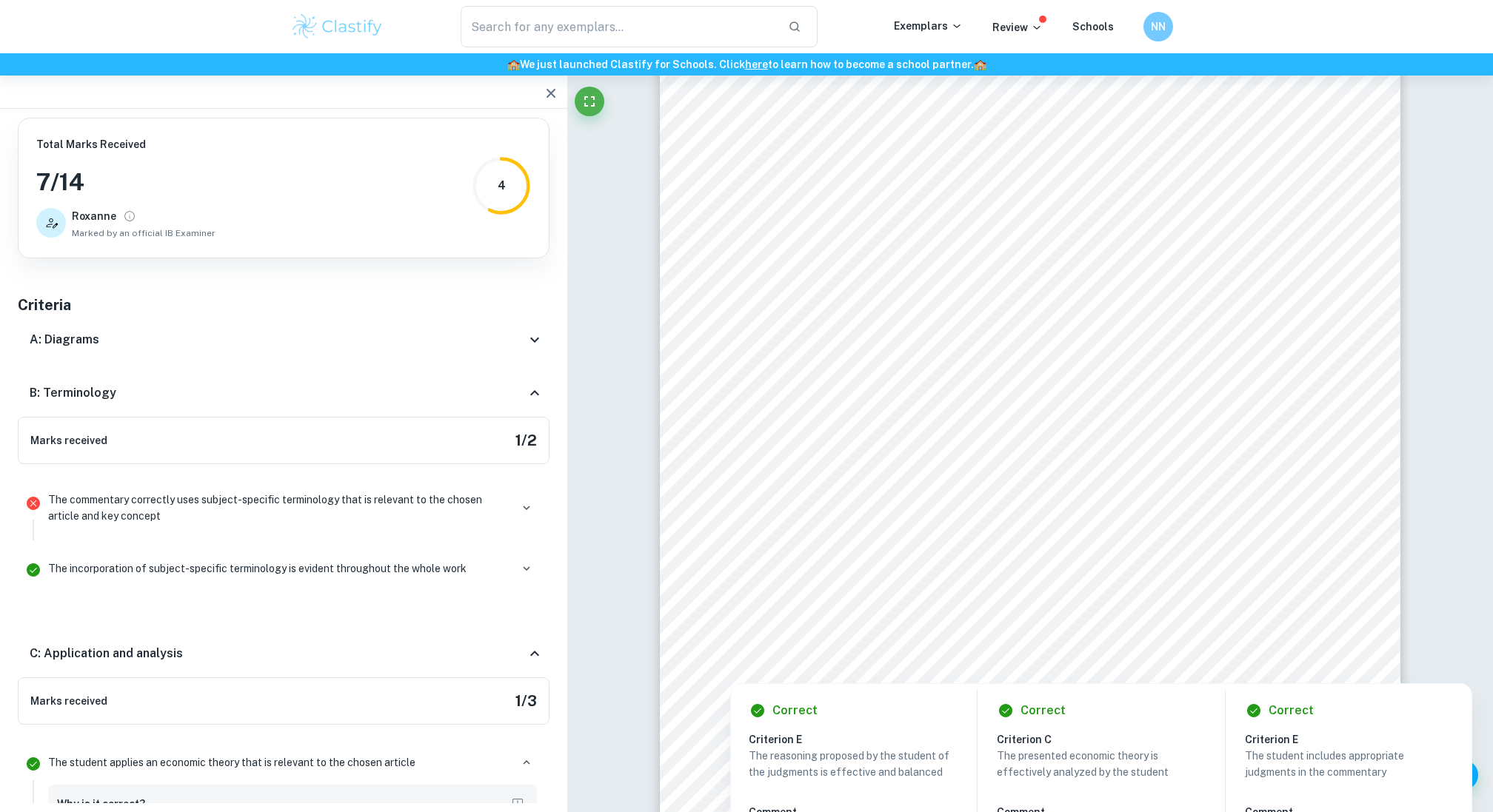
click at [527, 341] on icon at bounding box center [535, 340] width 18 height 18
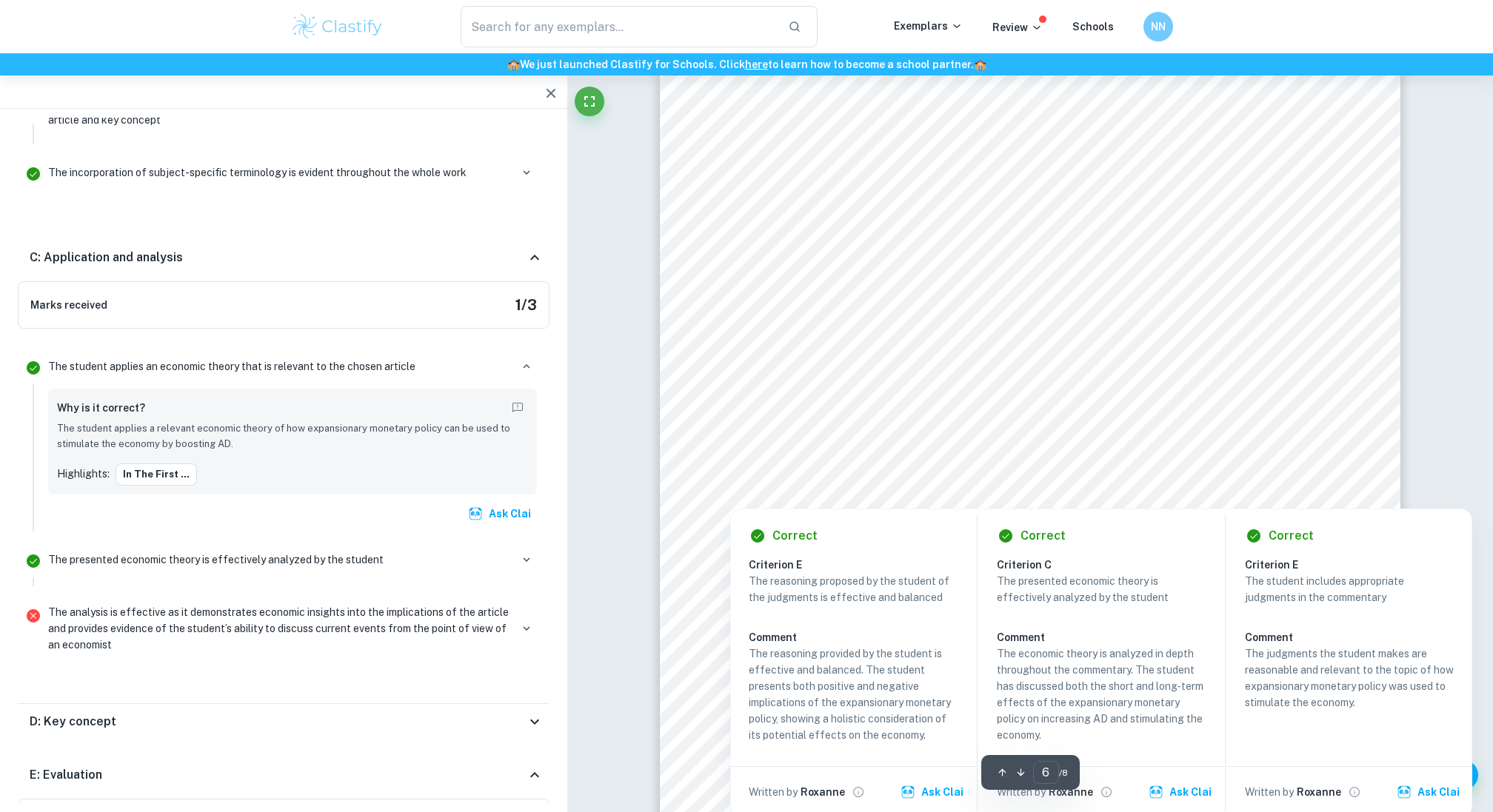
scroll to position [5477, 0]
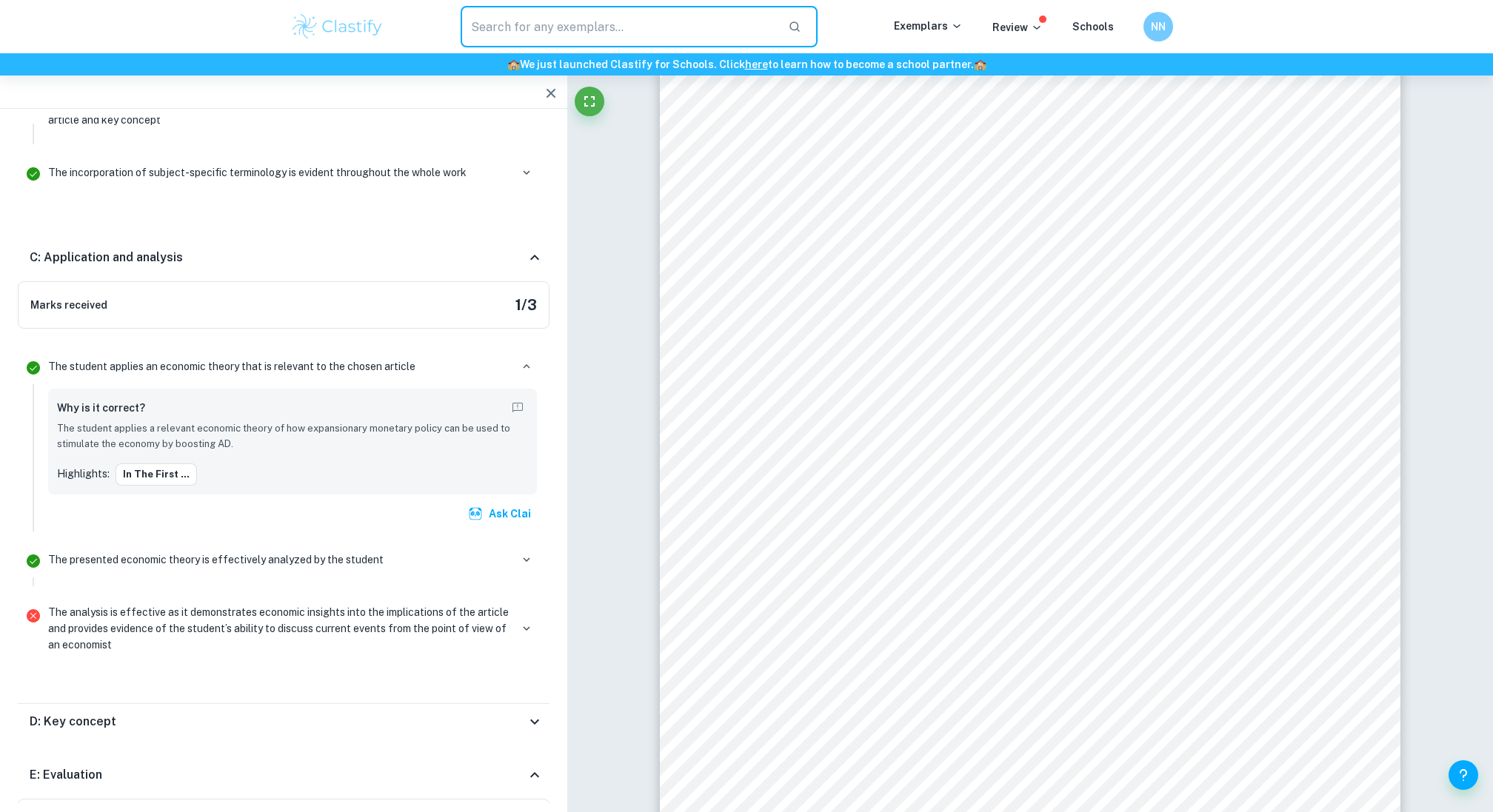
click at [669, 21] on input "text" at bounding box center [618, 26] width 315 height 41
type input "Economic IA"
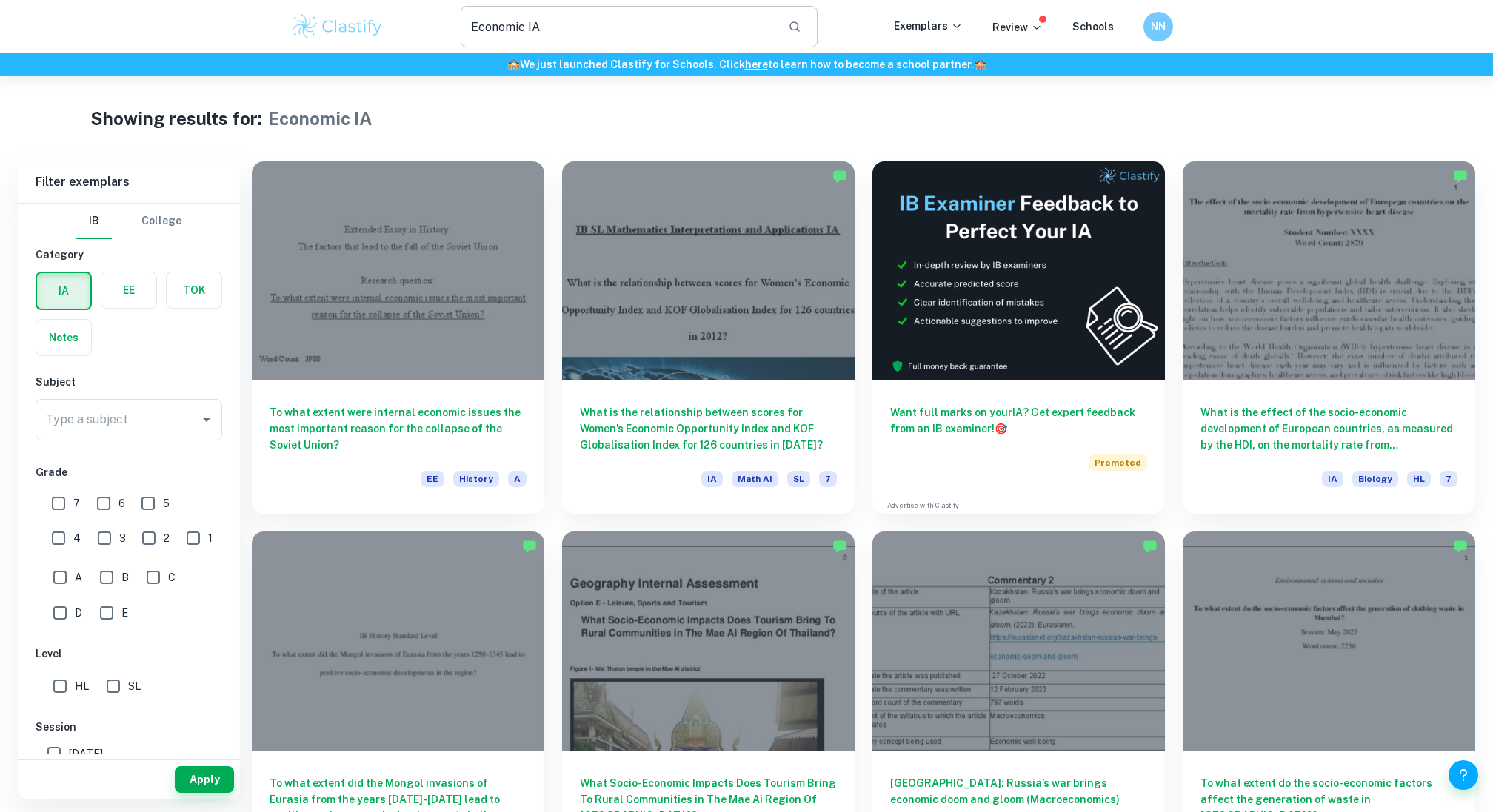
click at [649, 22] on input "Economic IA" at bounding box center [618, 26] width 315 height 41
click at [589, 14] on input "Economic IA" at bounding box center [618, 26] width 315 height 41
click at [591, 16] on input "Economic IA" at bounding box center [618, 26] width 315 height 41
click at [591, 25] on input "Economic IA" at bounding box center [618, 26] width 315 height 41
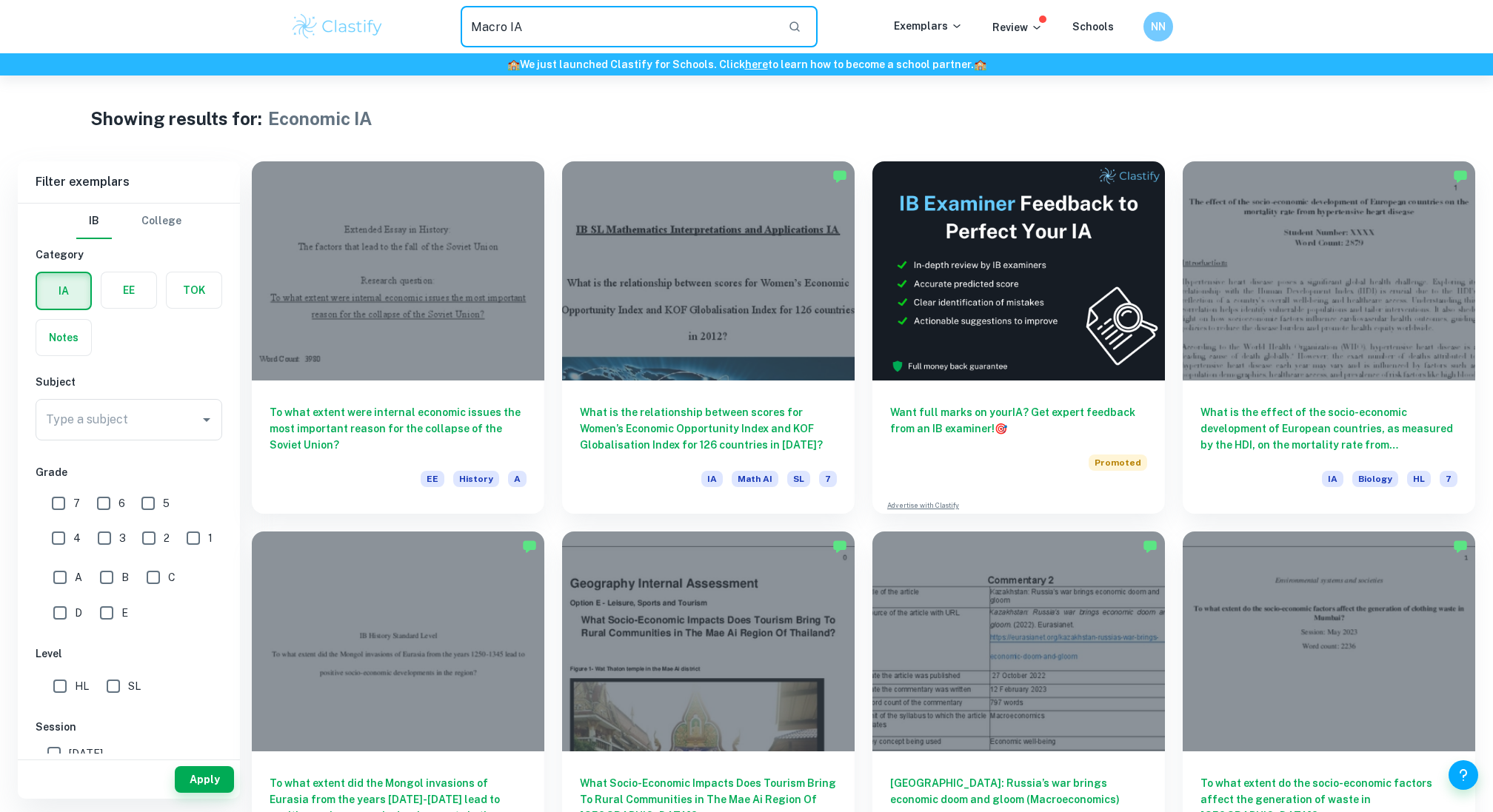
type input "Macro IA"
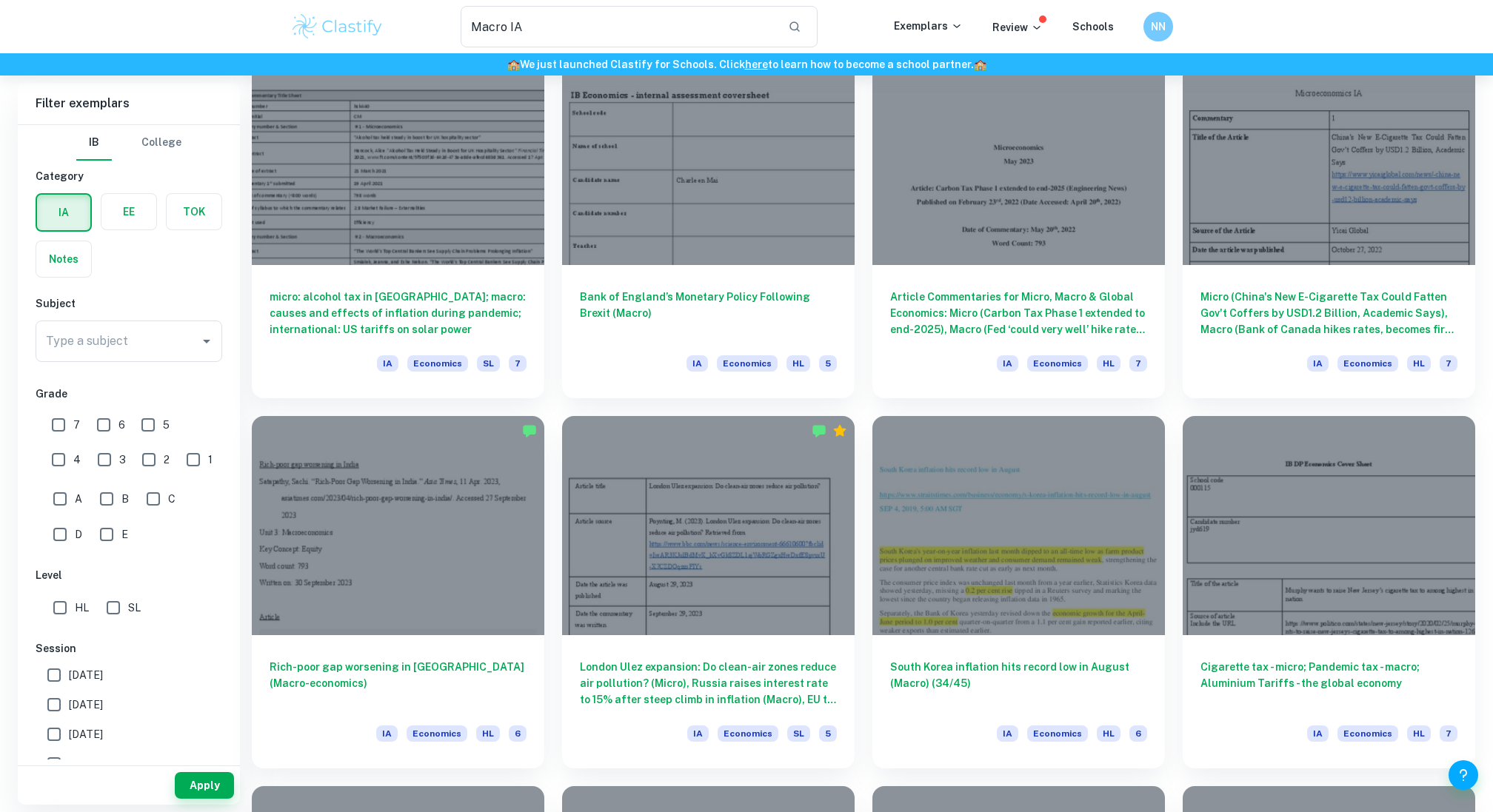
scroll to position [490, 0]
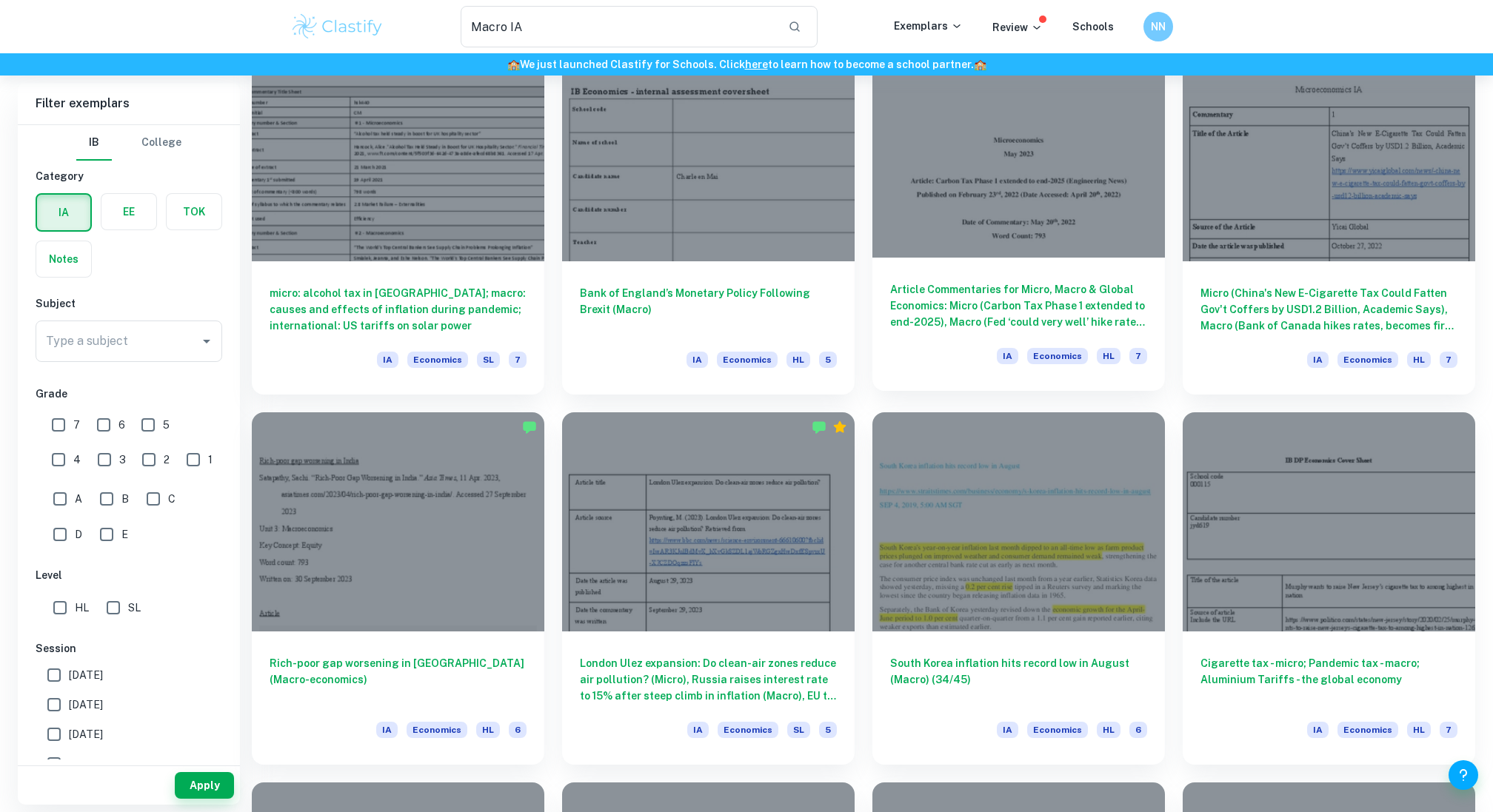
click at [945, 311] on h6 "Article Commentaries for Micro, Macro & Global Economics: Micro (Carbon Tax Pha…" at bounding box center [1018, 305] width 257 height 49
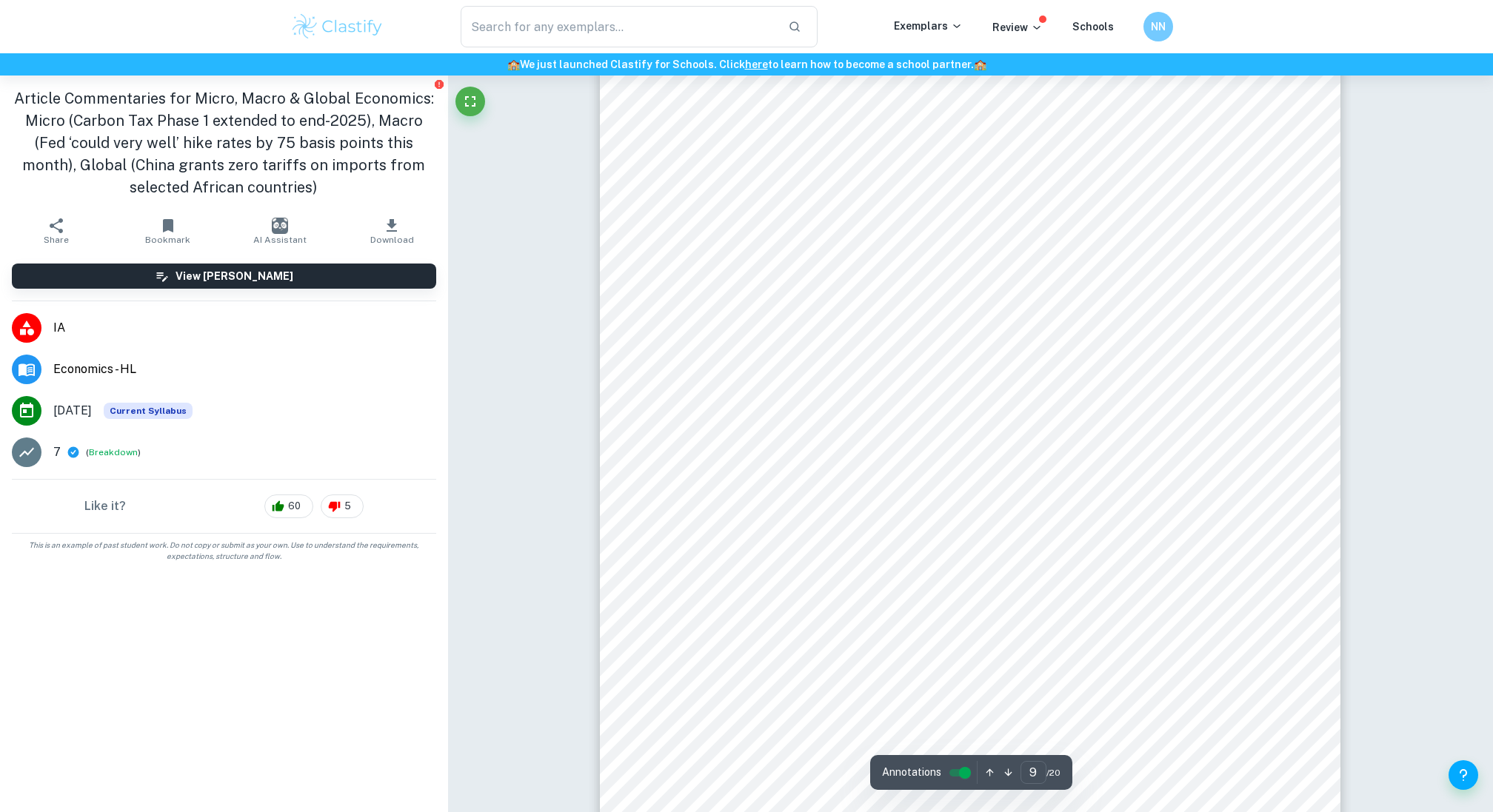
scroll to position [7990, 0]
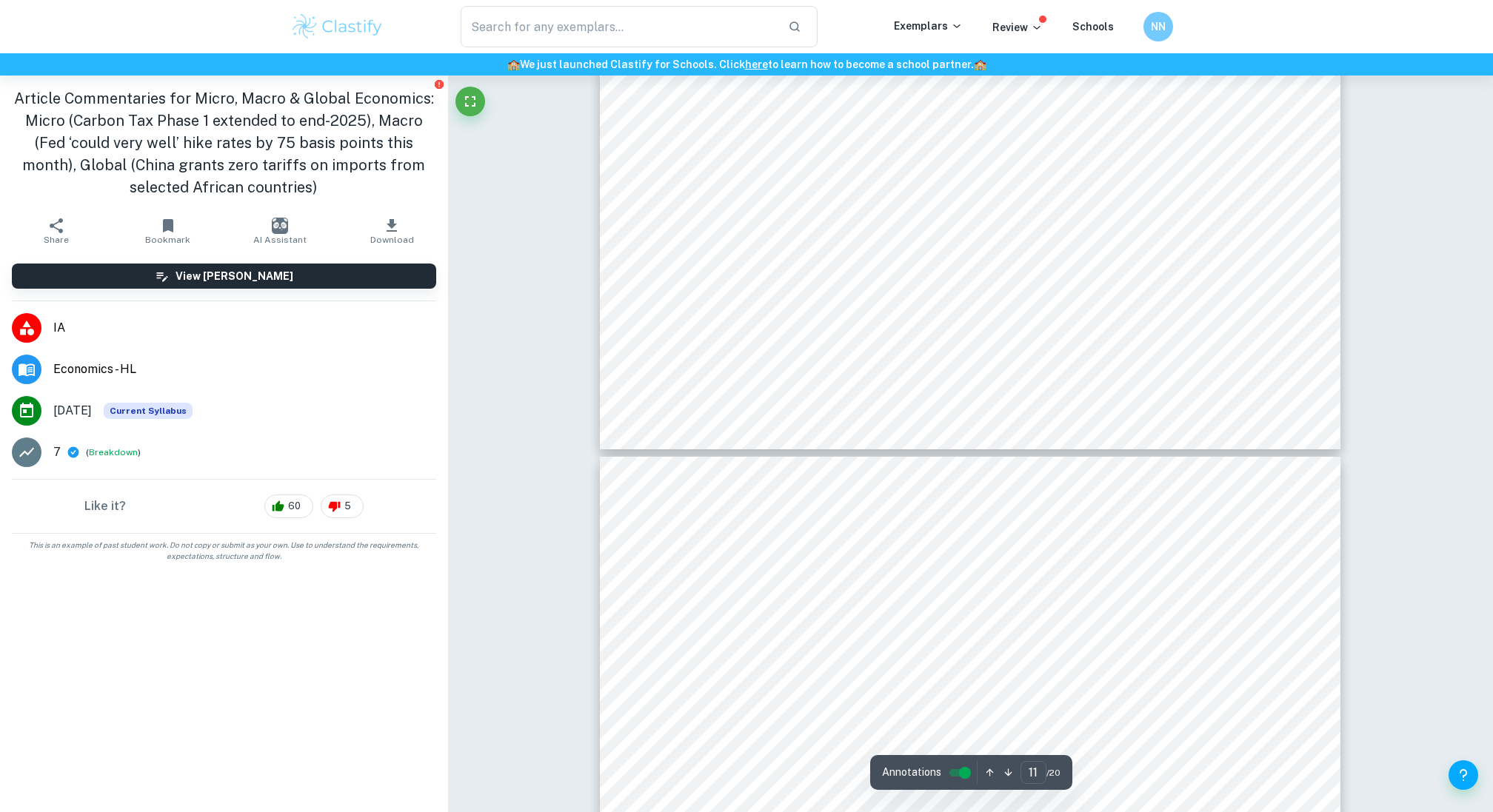
type input "12"
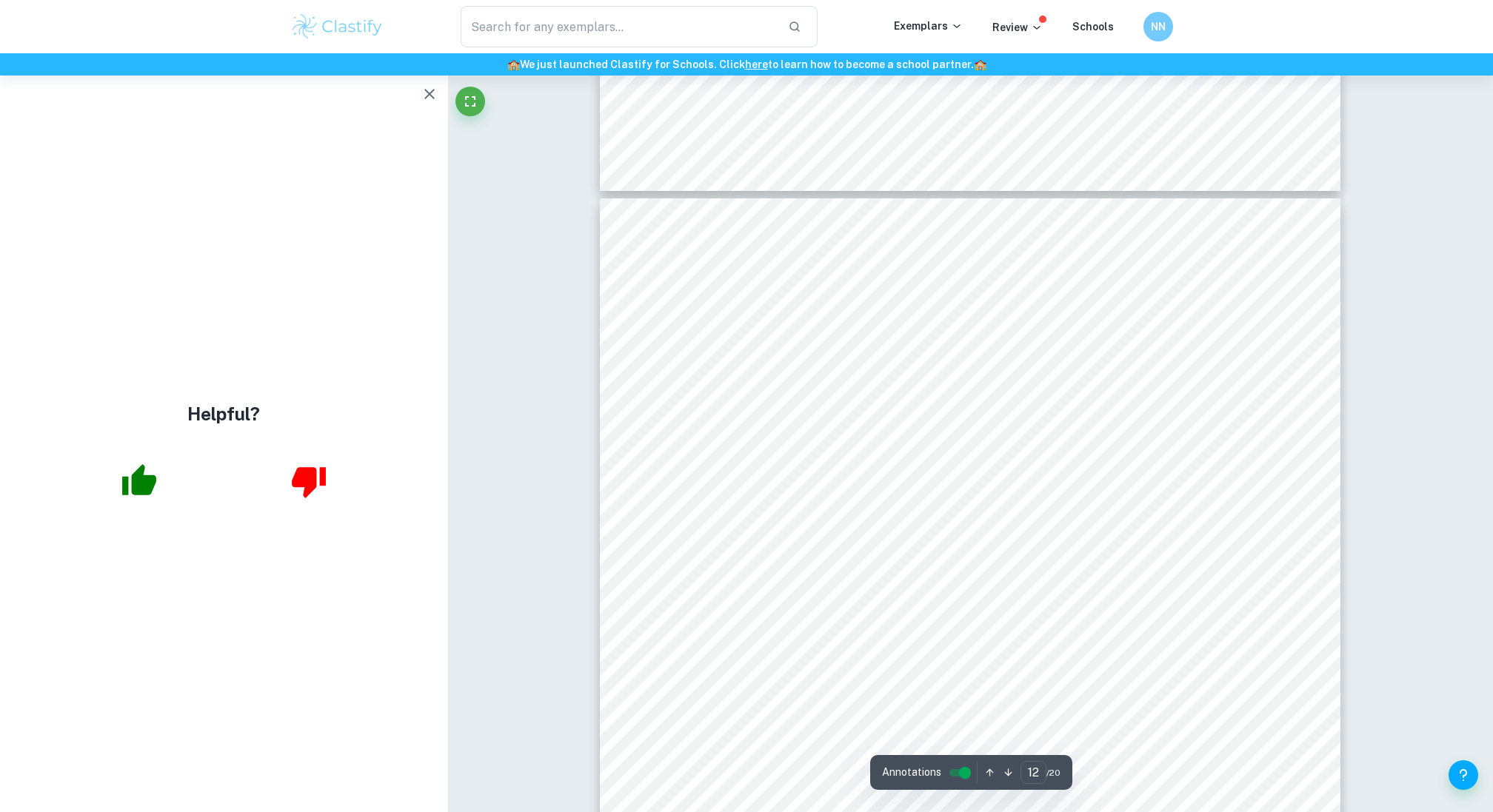
scroll to position [10651, 0]
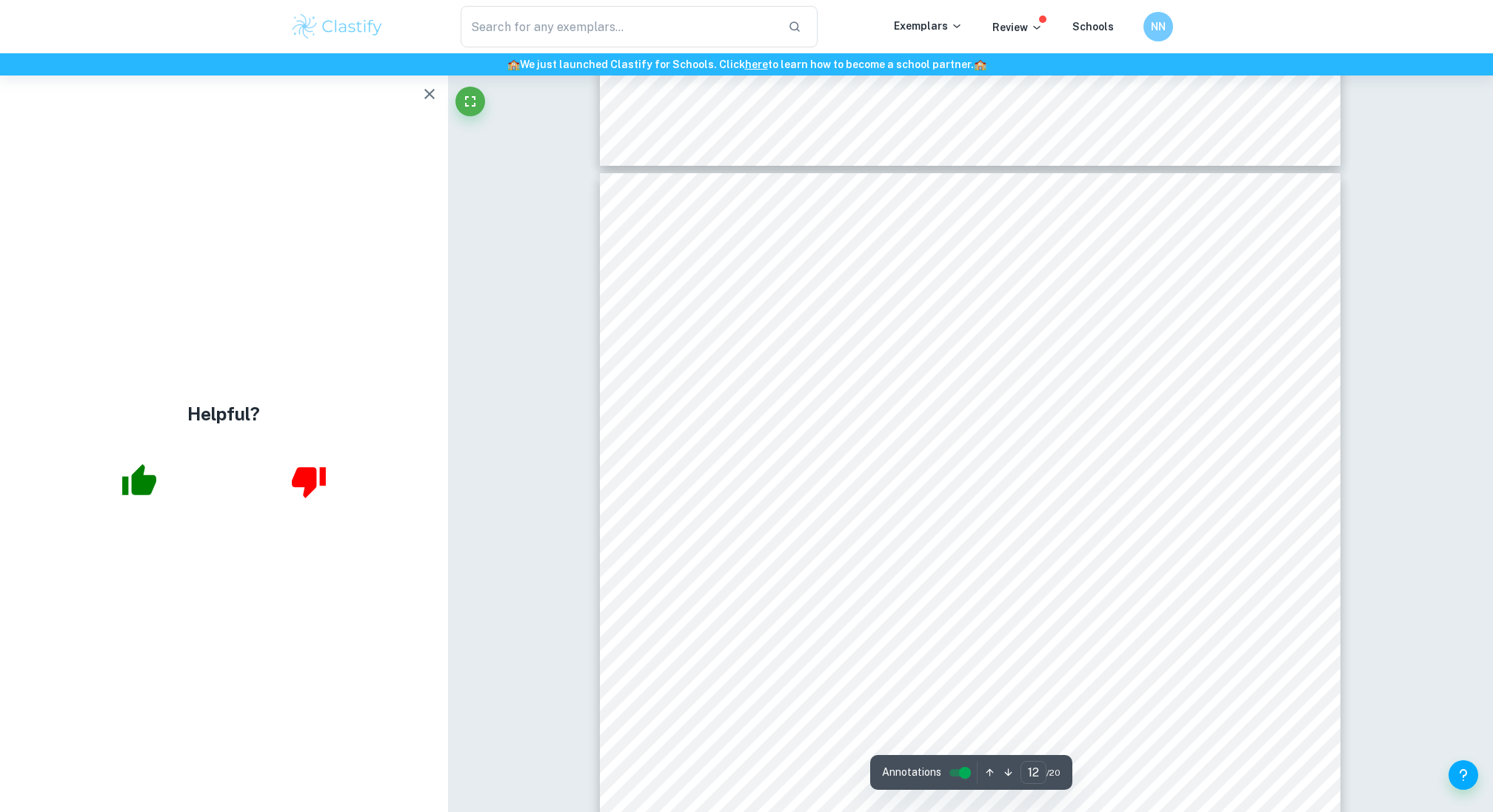
click at [714, 464] on span "economy." at bounding box center [737, 469] width 57 height 15
click at [774, 410] on span "economy. Aggregate Demand (AD) is the amount of real output that firms, [DEMOGR…" at bounding box center [1022, 415] width 628 height 15
click at [387, 117] on div "Helpful?" at bounding box center [224, 443] width 448 height 736
click at [142, 481] on icon "button" at bounding box center [138, 480] width 34 height 31
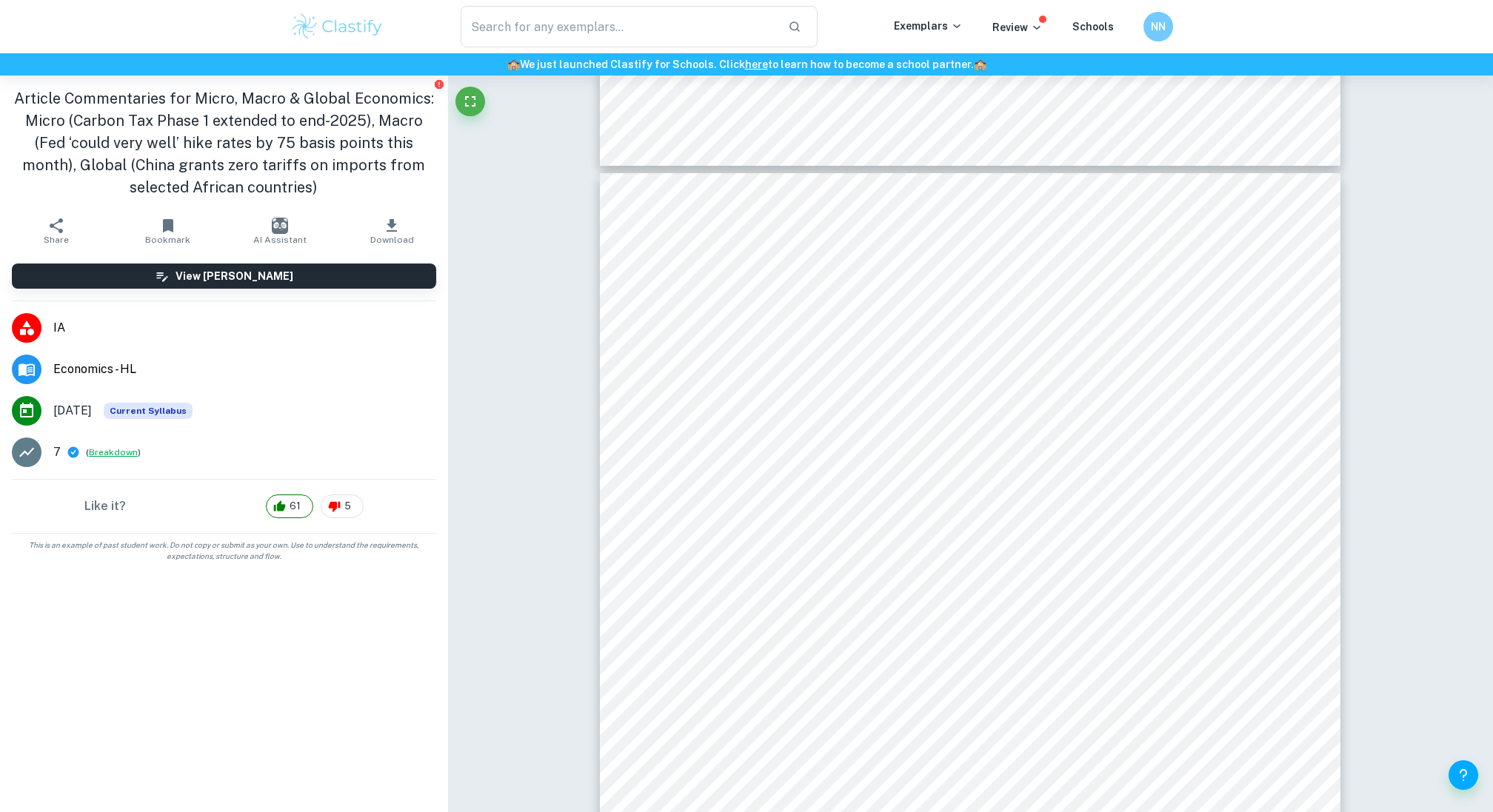
click at [115, 452] on button "Breakdown" at bounding box center [113, 452] width 49 height 13
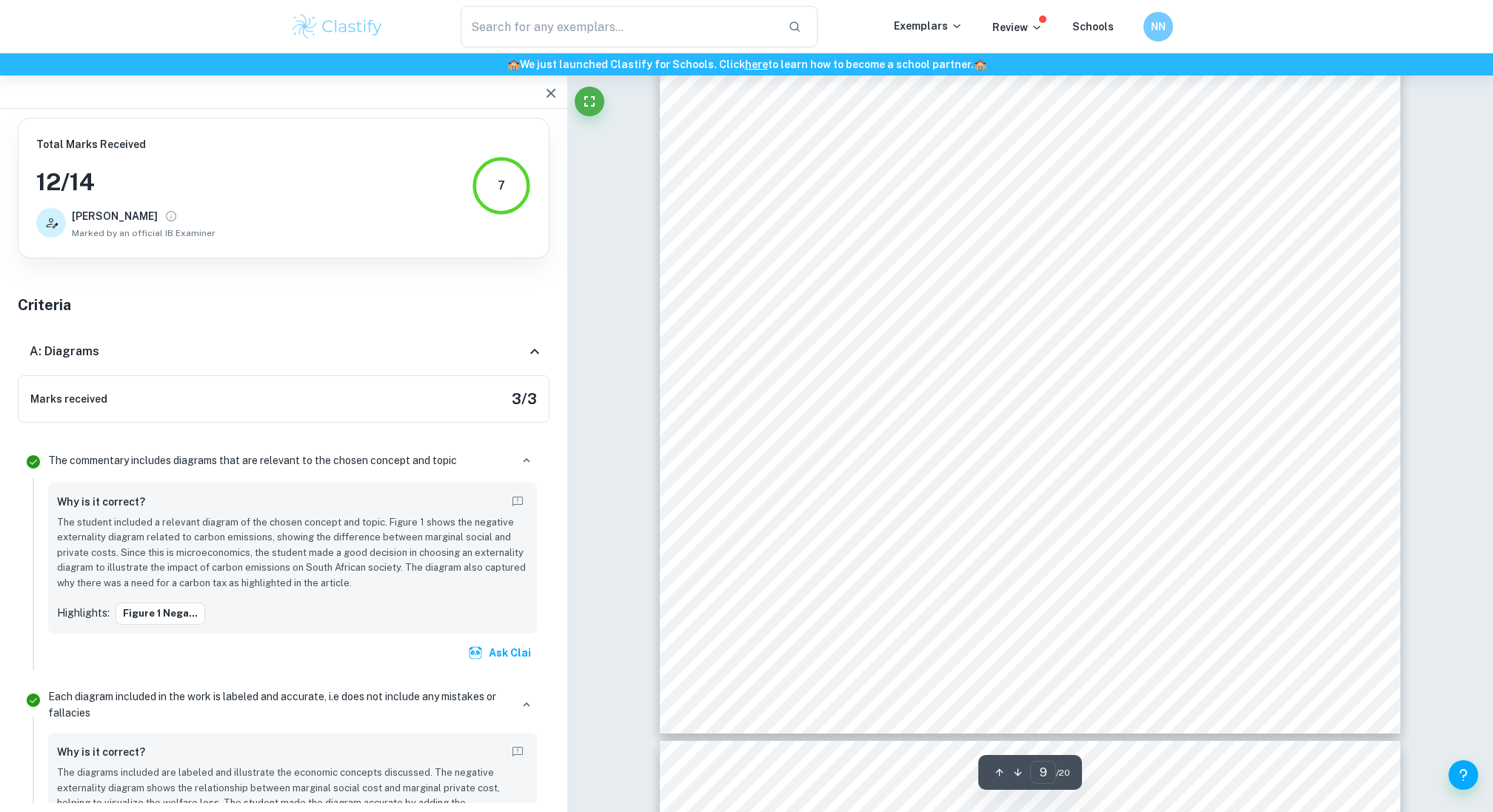
type input "10"
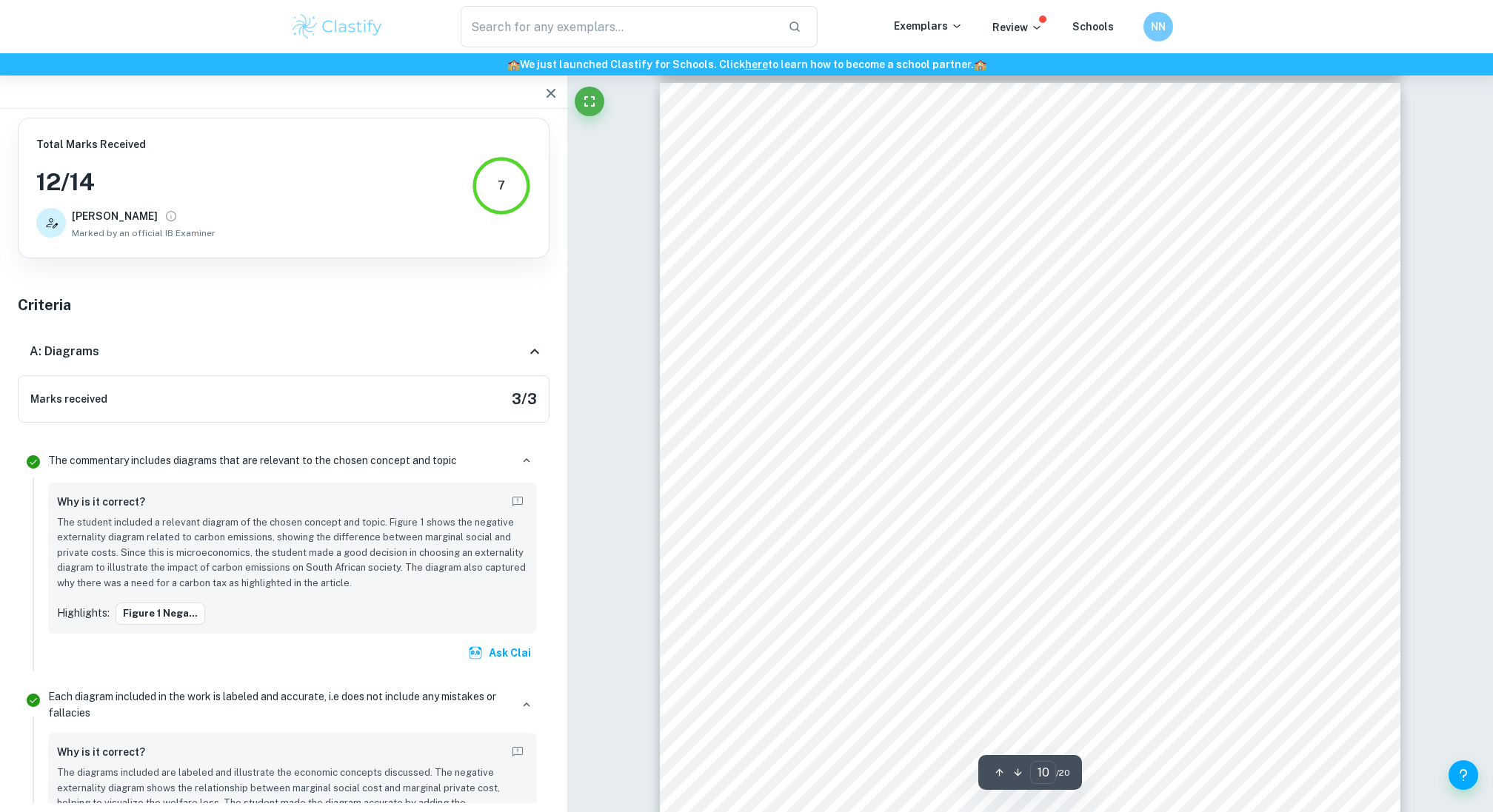
click at [902, 466] on div "10 Article:" at bounding box center [1030, 562] width 741 height 958
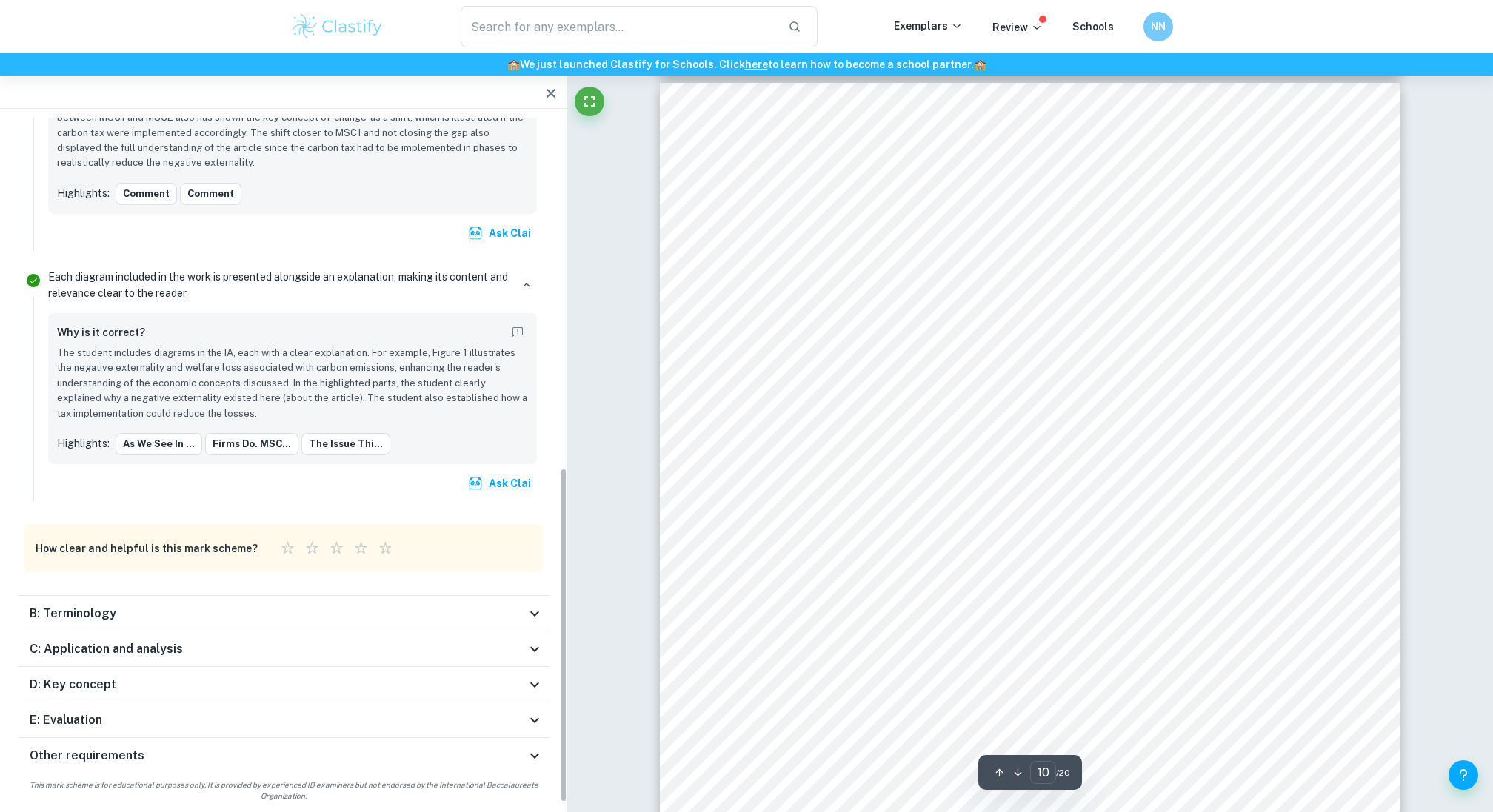
scroll to position [8825, 0]
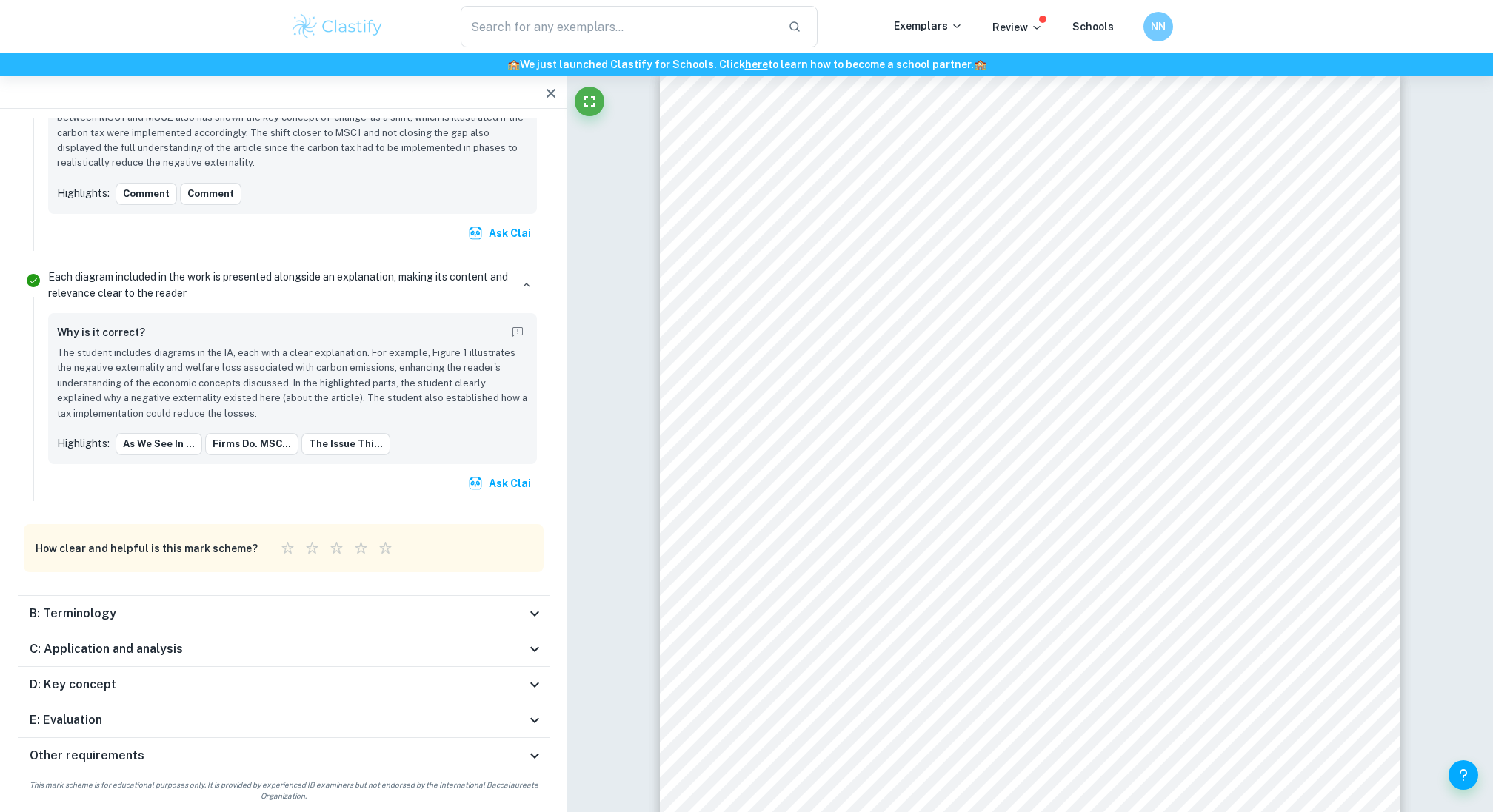
click at [173, 615] on div "B: Terminology" at bounding box center [277, 614] width 496 height 18
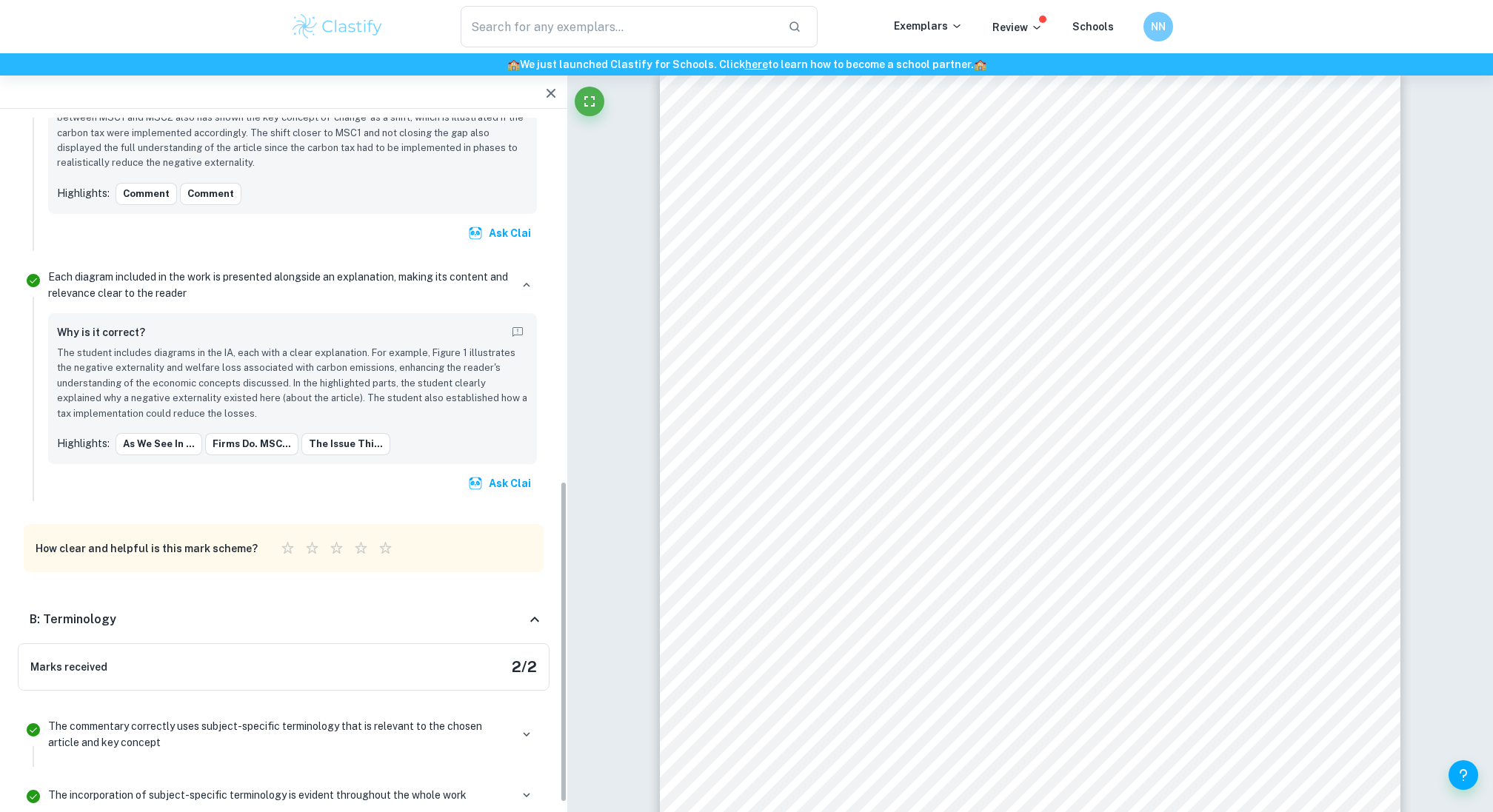
scroll to position [1005, 0]
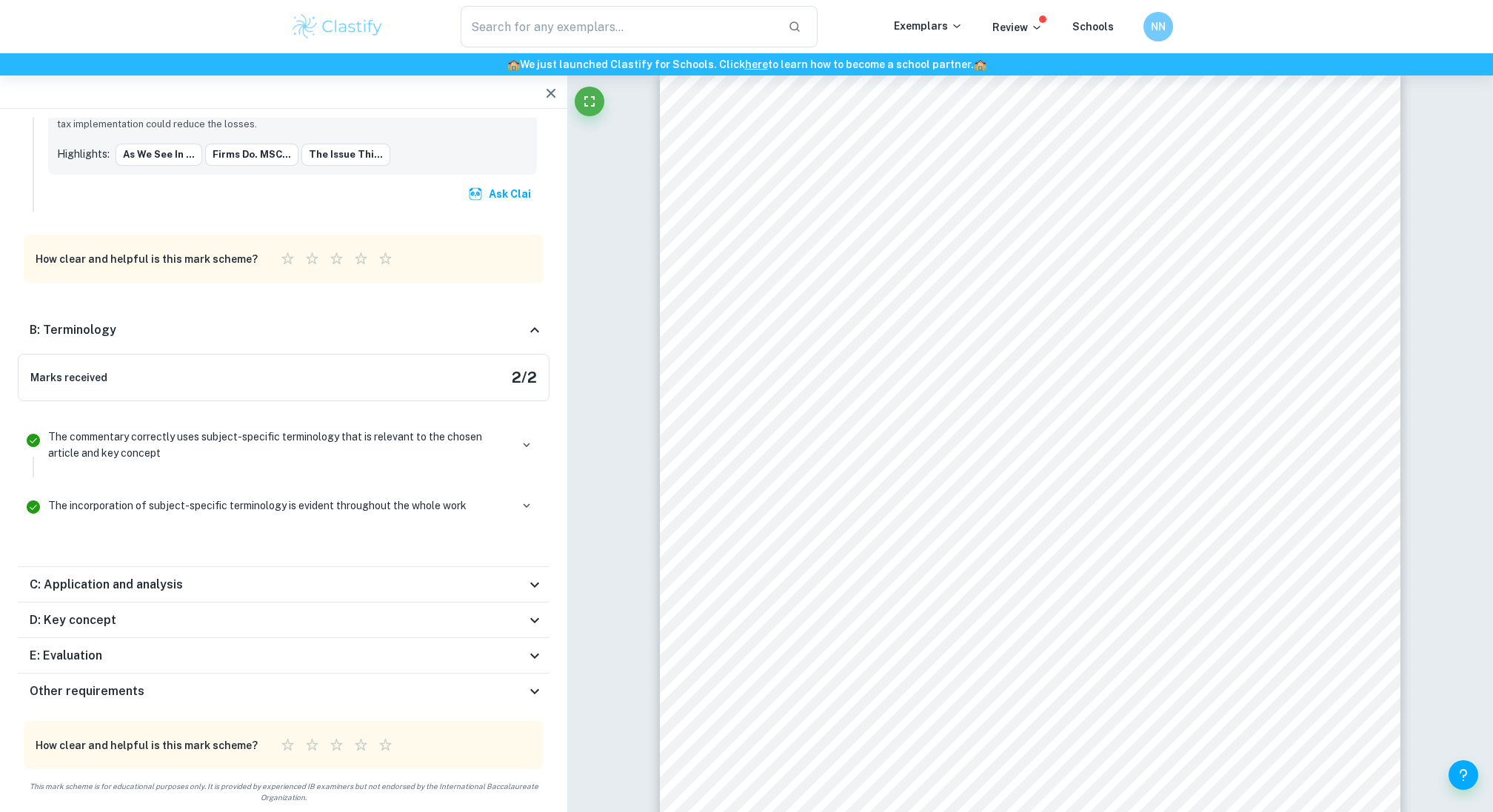
click at [343, 342] on div "B: Terminology" at bounding box center [284, 330] width 532 height 48
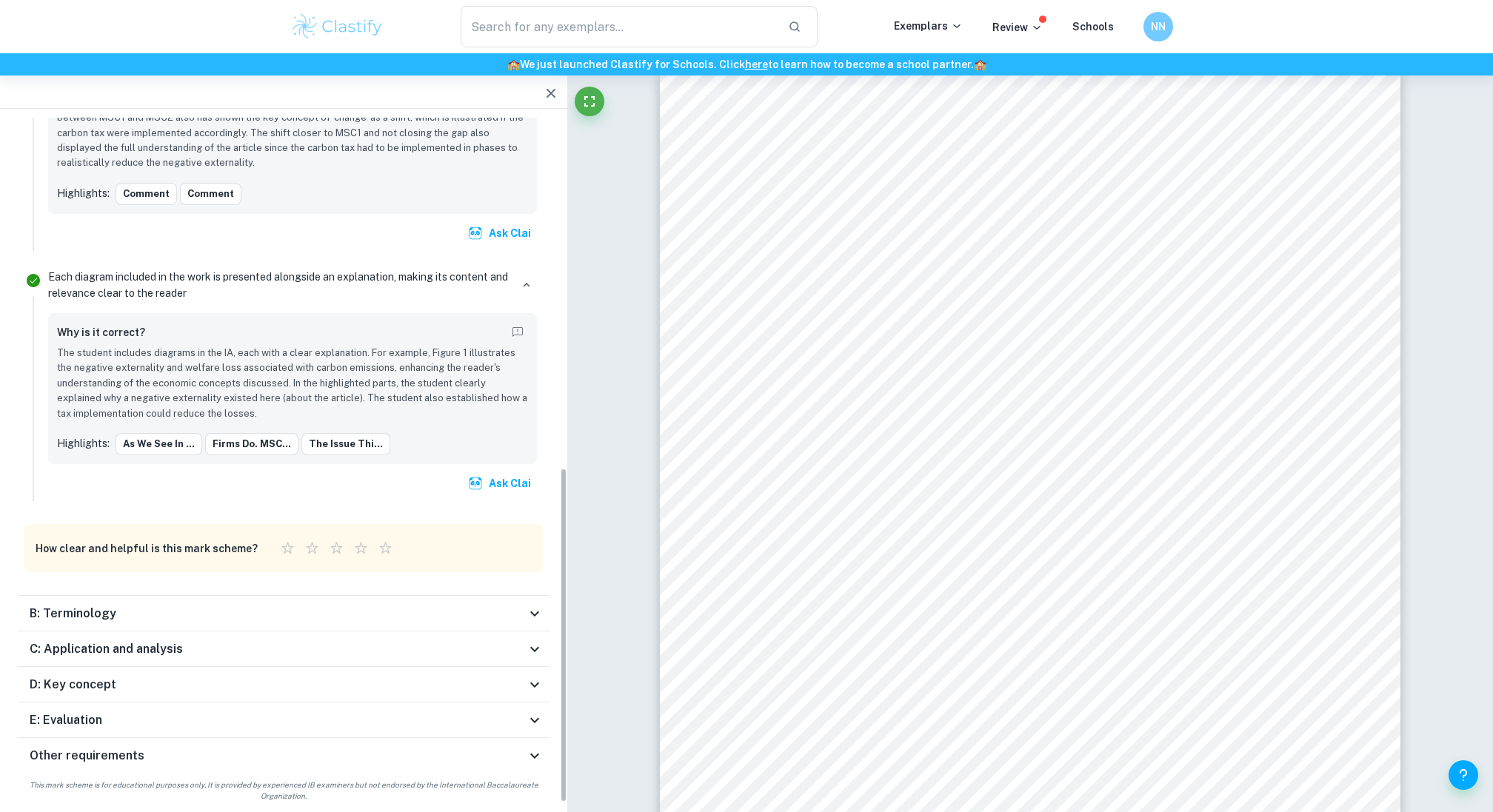
scroll to position [0, 0]
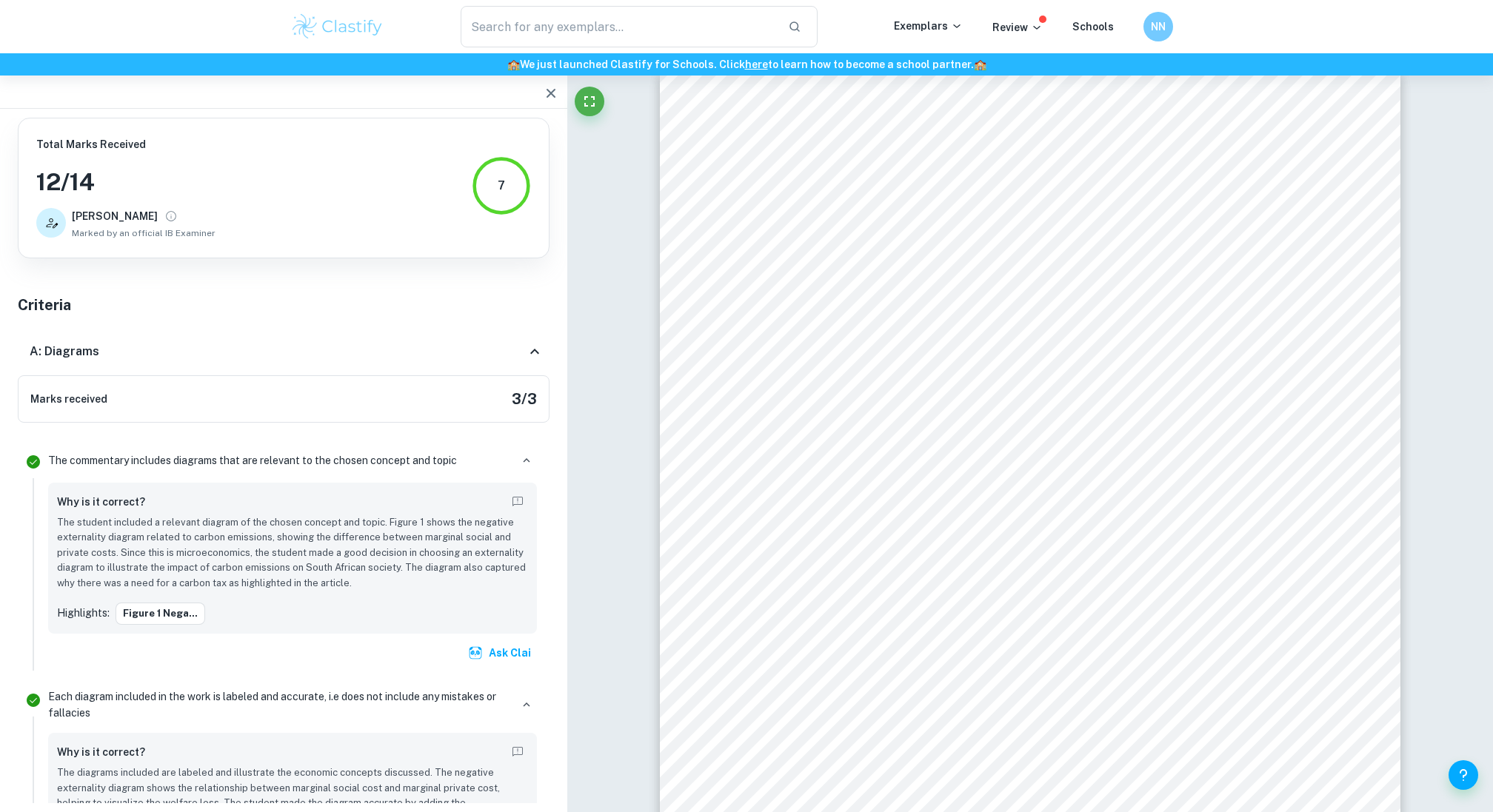
click at [363, 382] on div "Marks received 3 / 3" at bounding box center [284, 399] width 532 height 48
click at [452, 329] on div "A: Diagrams" at bounding box center [284, 352] width 532 height 48
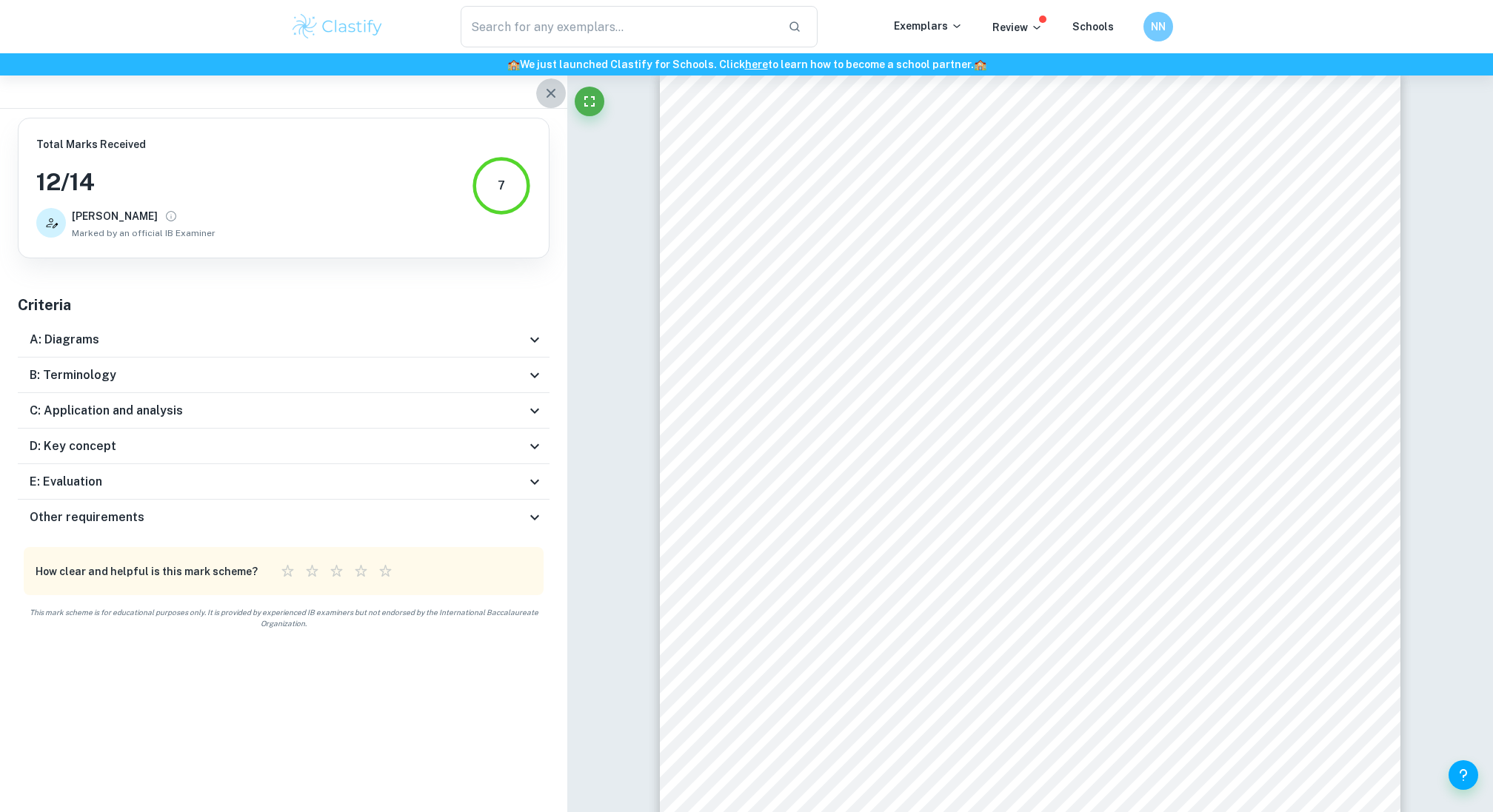
click at [556, 92] on icon "button" at bounding box center [551, 94] width 18 height 18
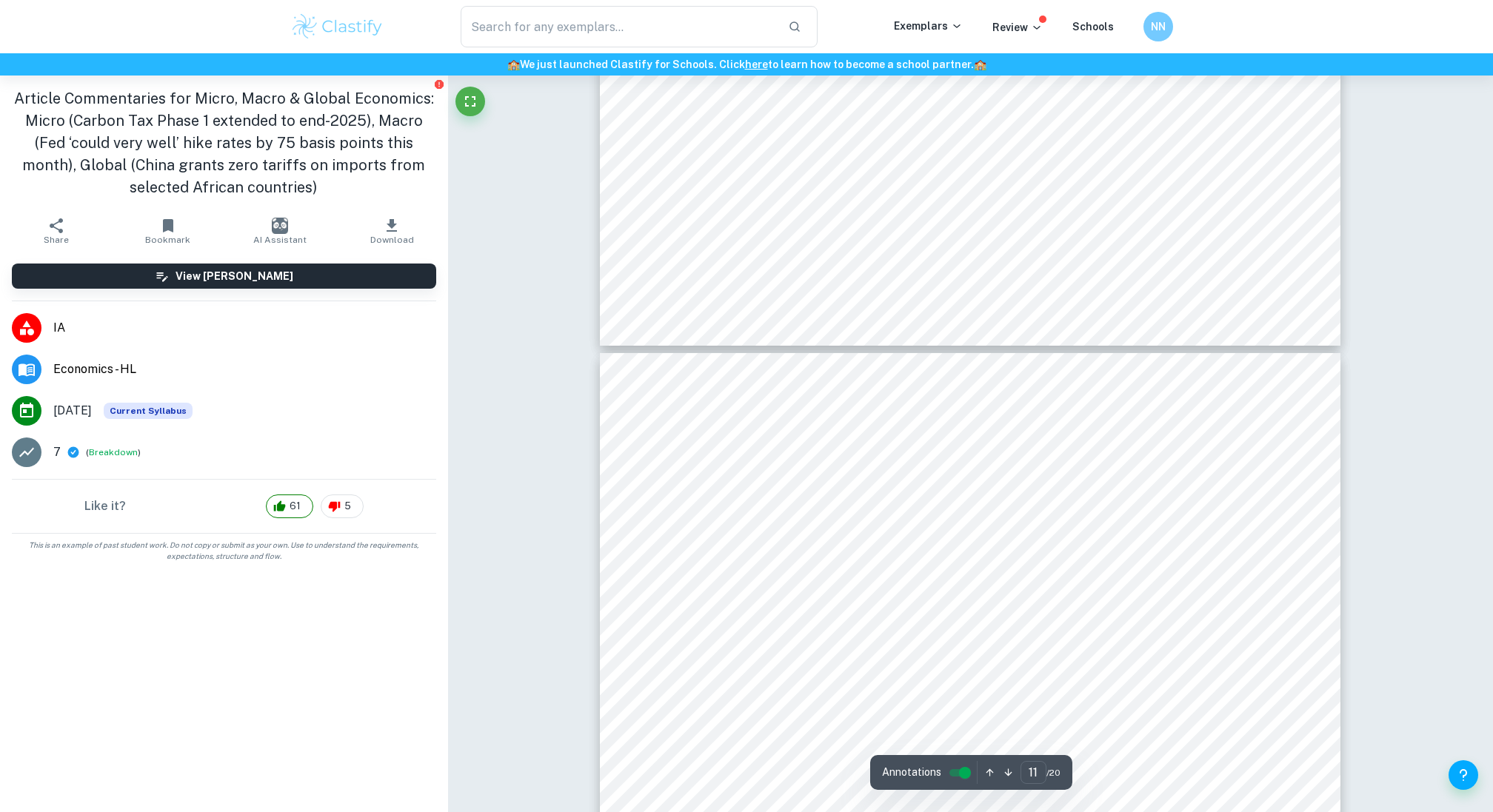
type input "12"
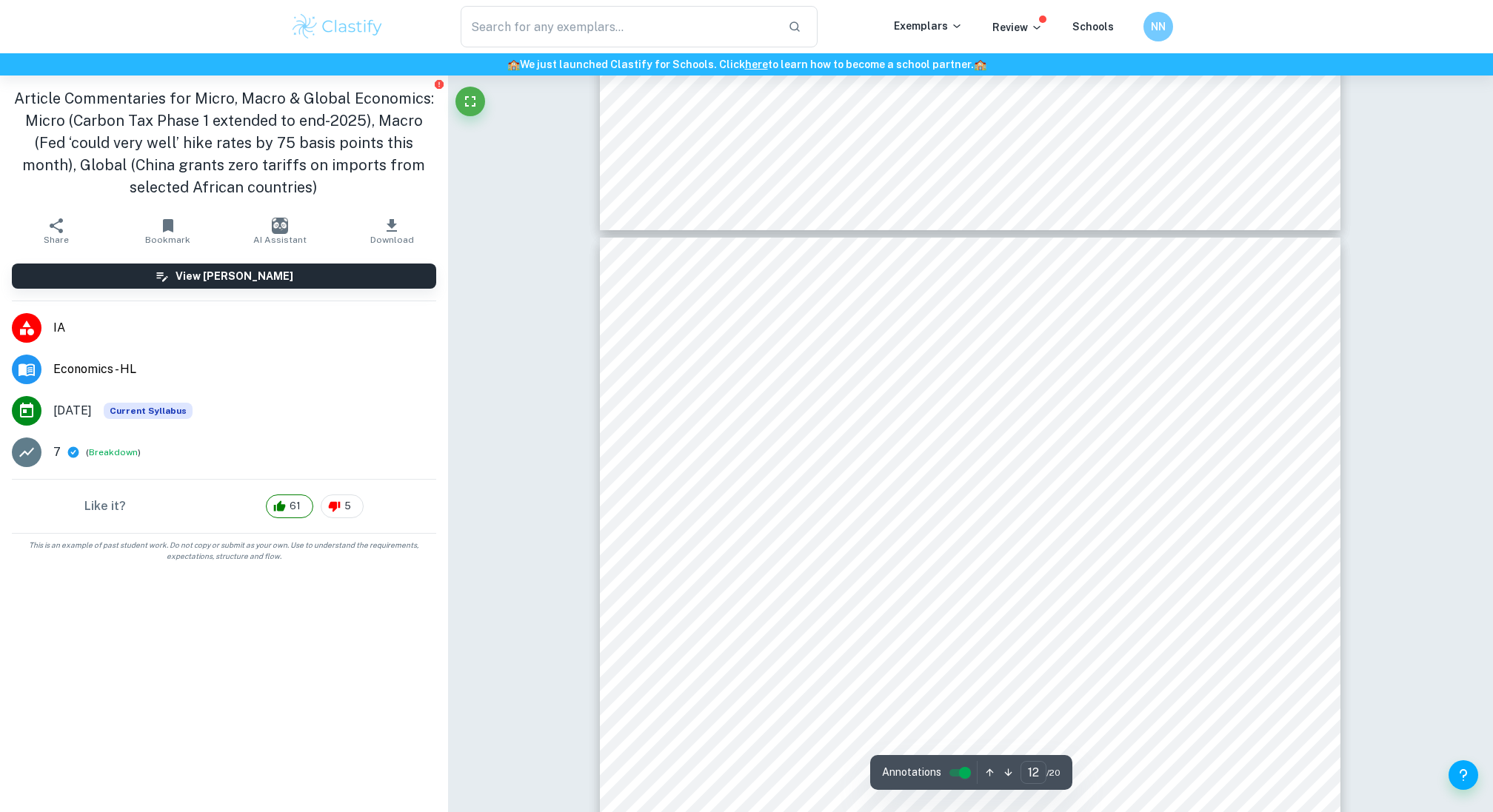
scroll to position [10589, 0]
